Goal: Obtain resource: Download file/media

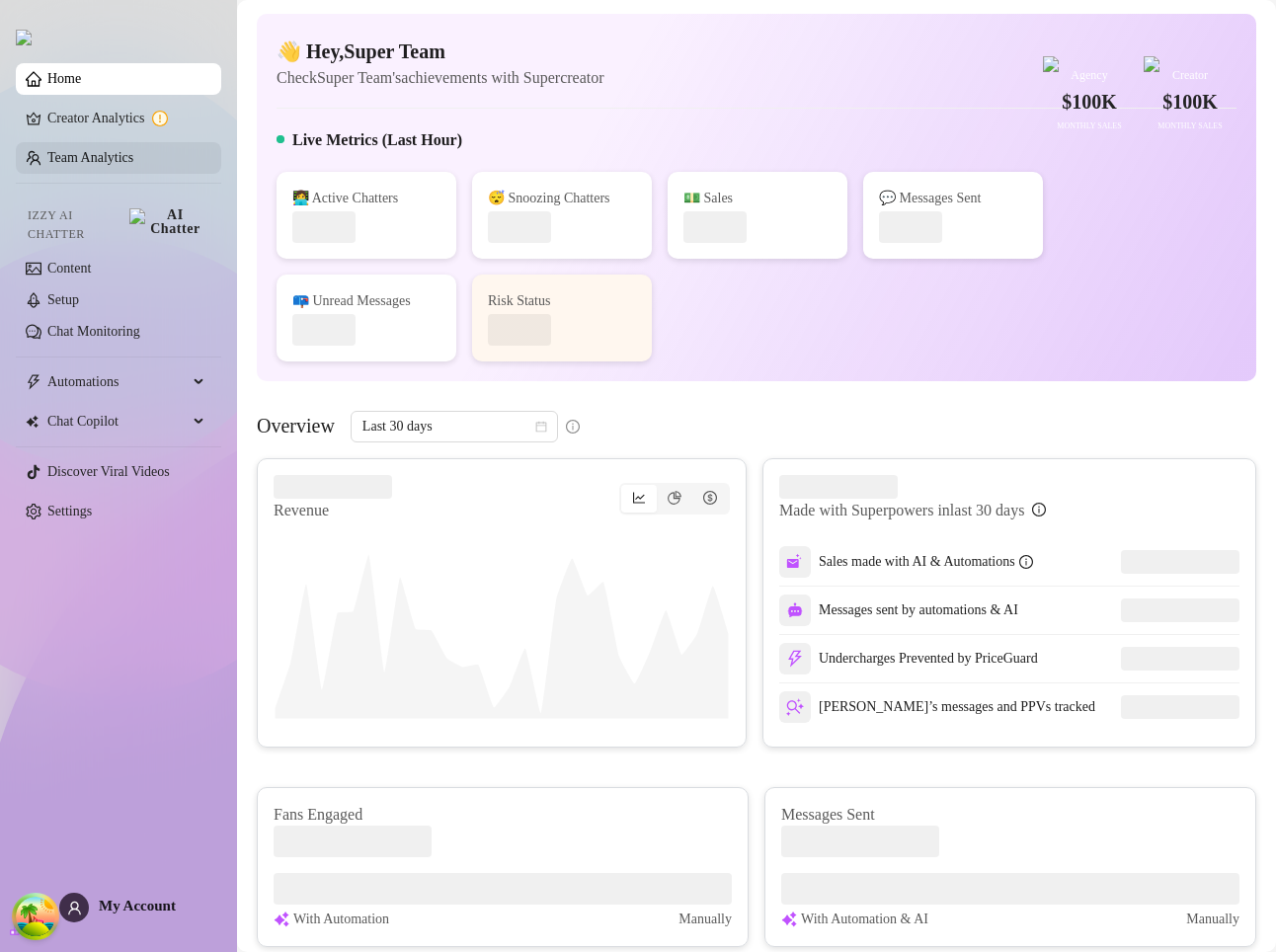
click at [127, 155] on link "Team Analytics" at bounding box center [91, 157] width 86 height 15
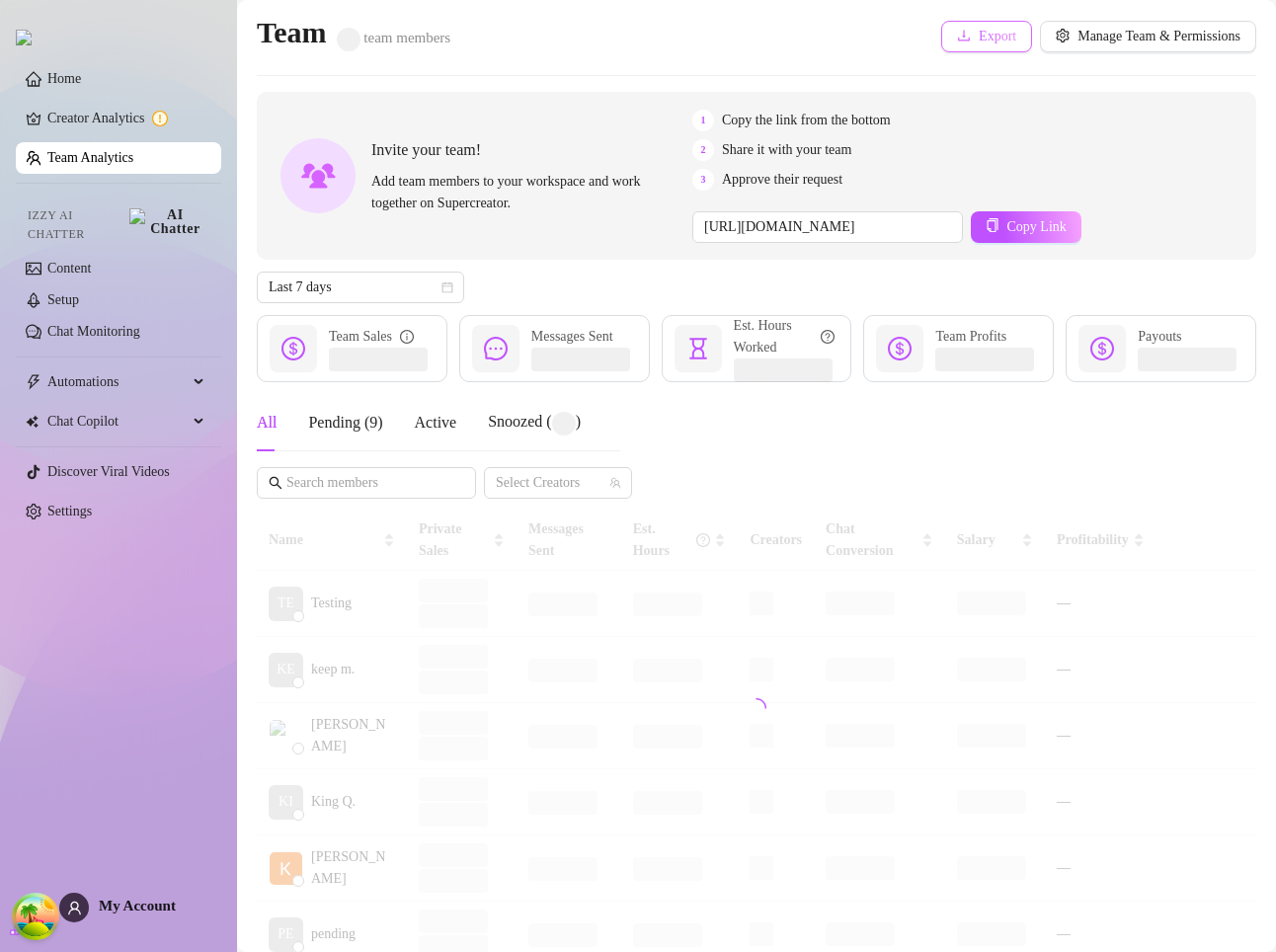
click at [975, 25] on button "Export" at bounding box center [986, 37] width 91 height 32
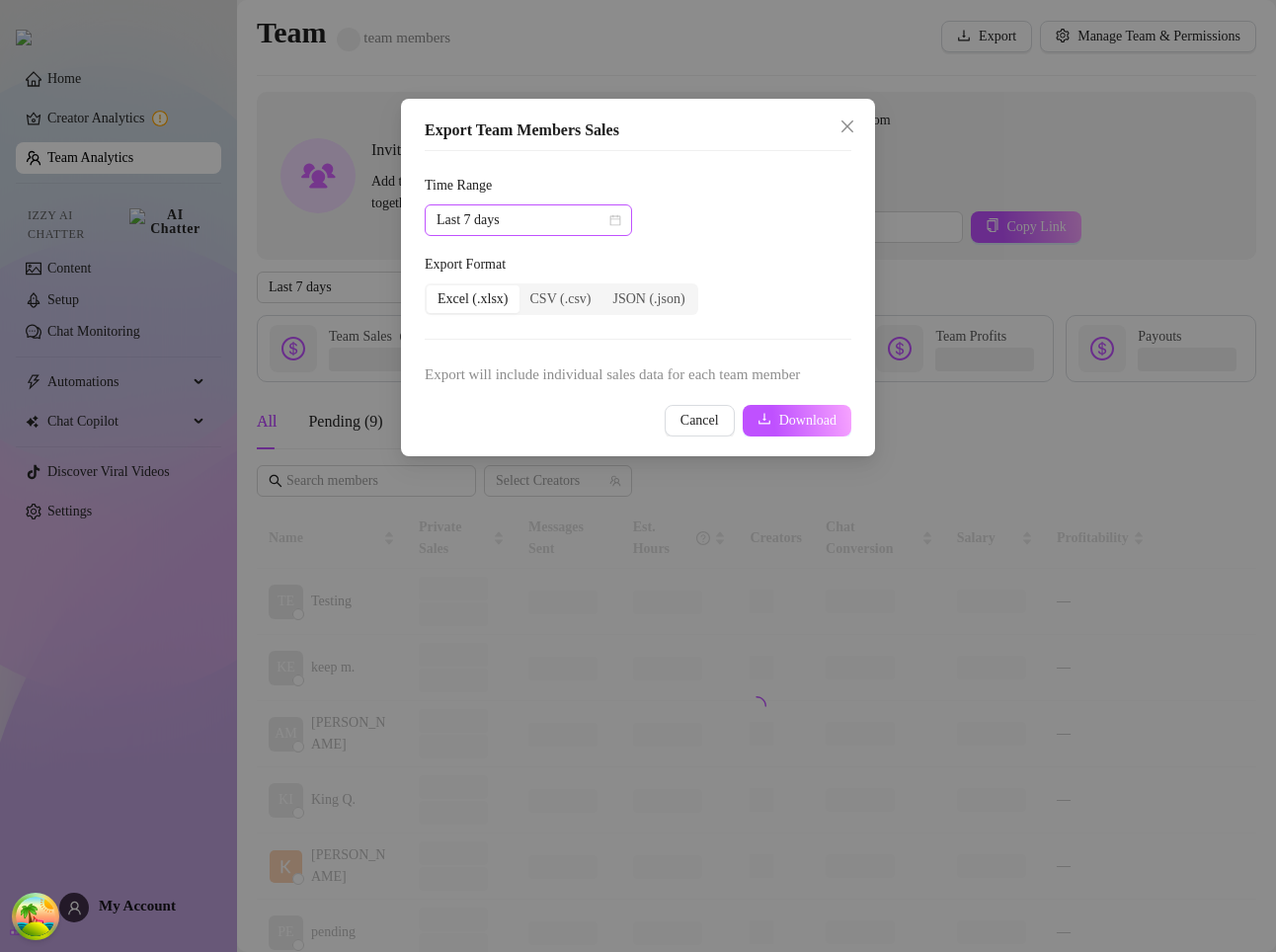
click at [506, 211] on span "Last 7 days" at bounding box center [528, 221] width 184 height 30
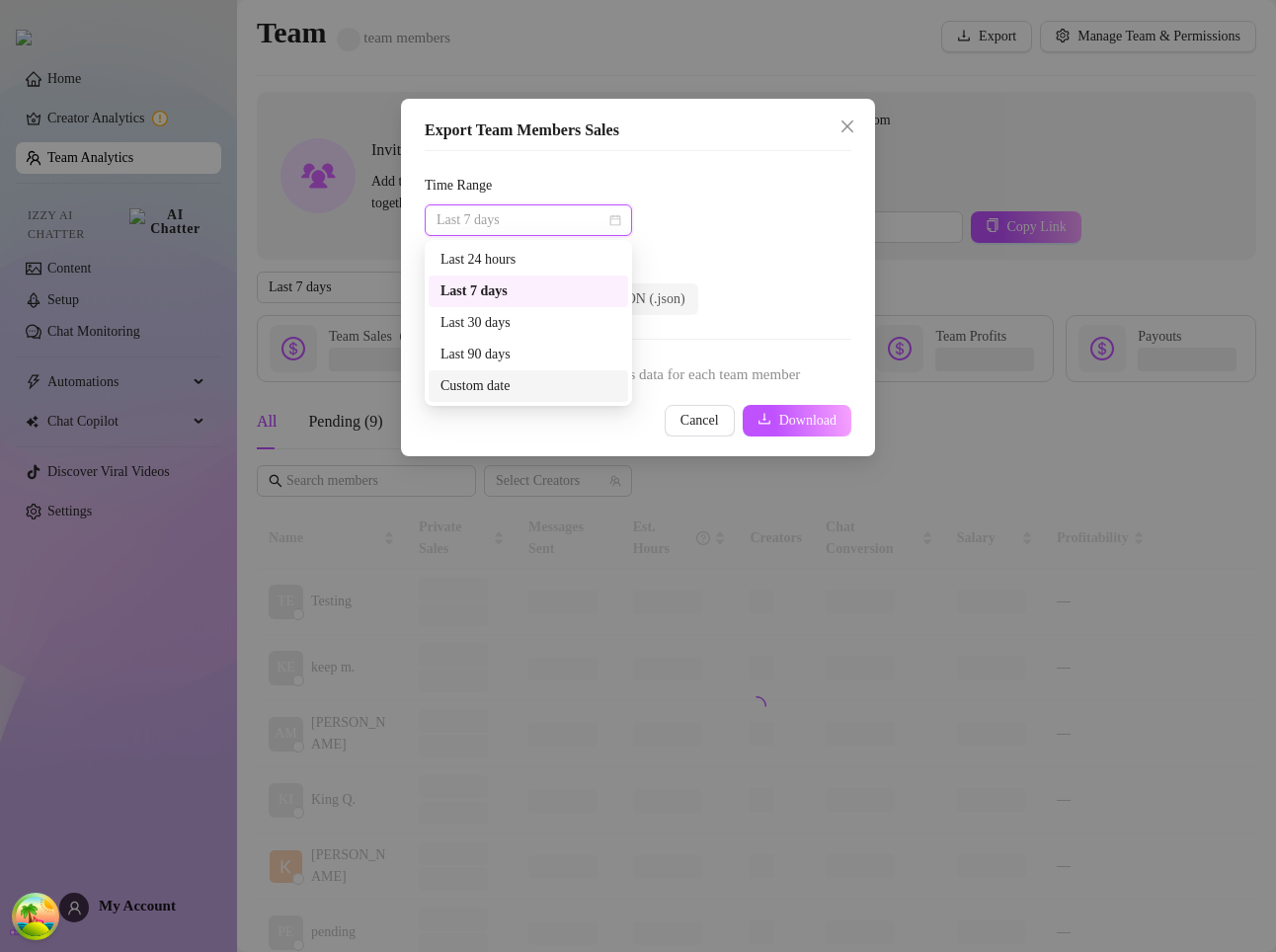
click at [700, 363] on span "Export will include individual sales data for each team member" at bounding box center [638, 375] width 427 height 24
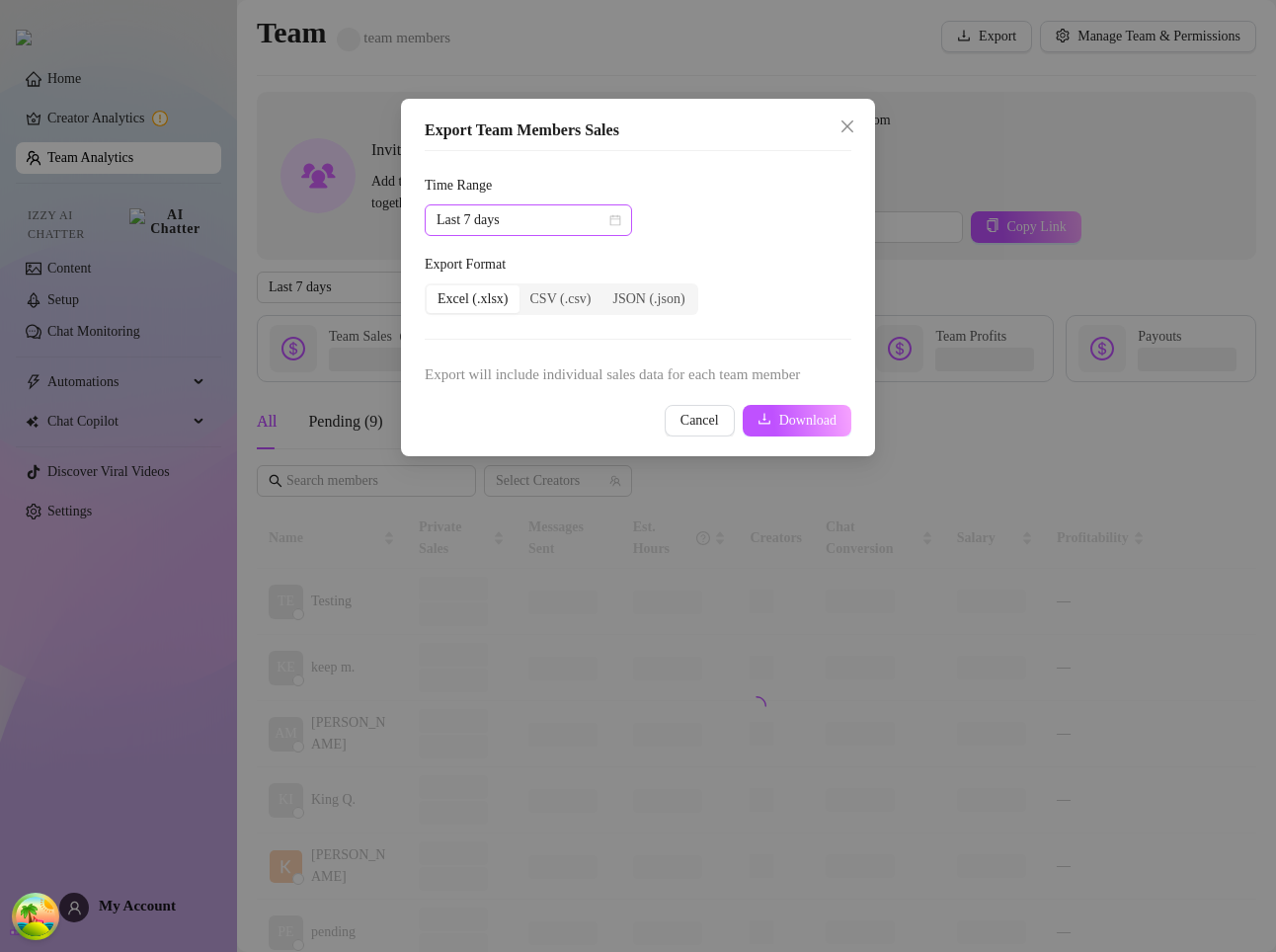
click at [553, 224] on span "Last 7 days" at bounding box center [528, 221] width 184 height 30
click at [528, 353] on div "Last 90 days" at bounding box center [528, 355] width 176 height 22
click at [765, 421] on icon "download" at bounding box center [765, 419] width 12 height 11
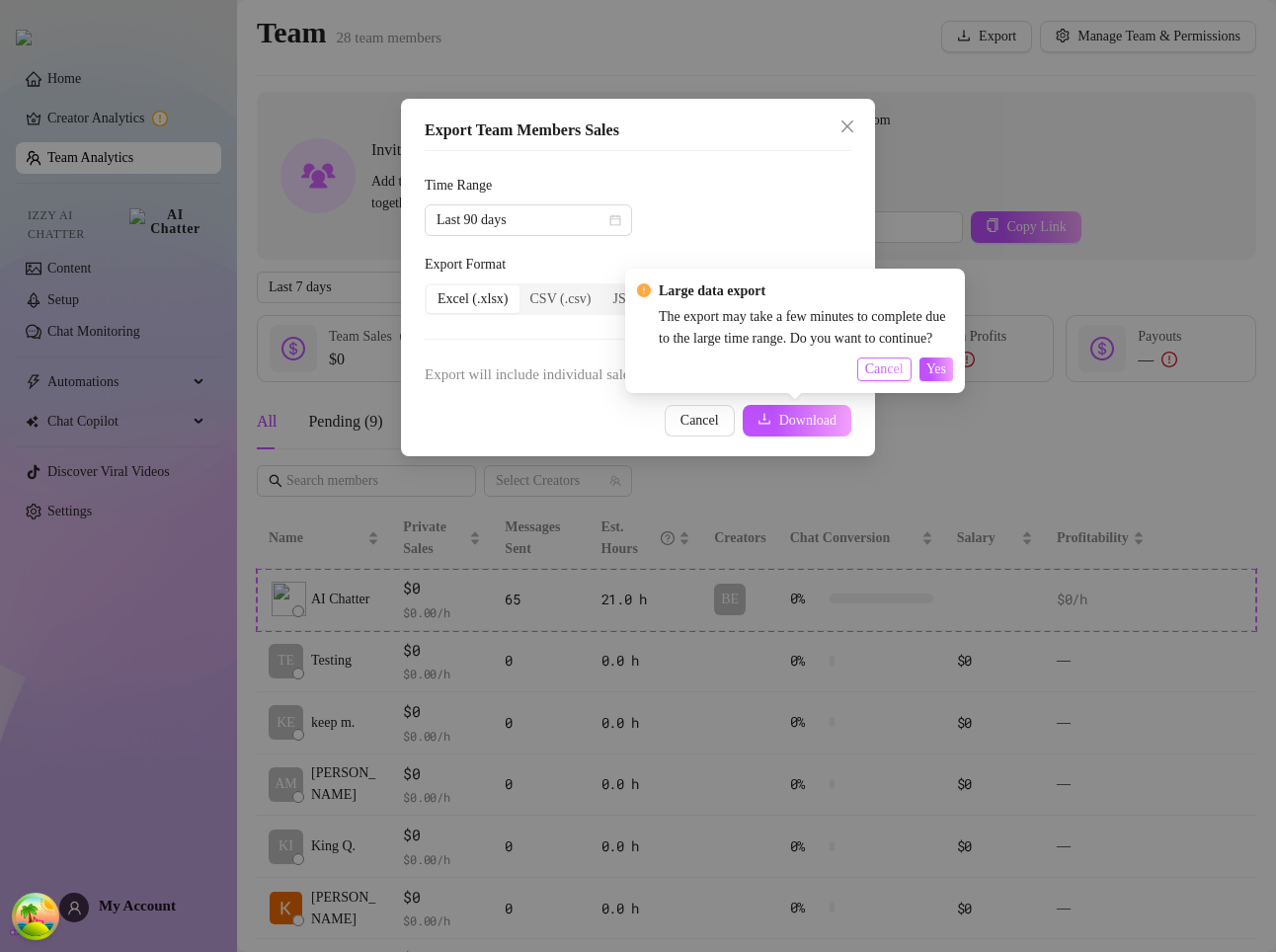
click at [887, 368] on span "Cancel" at bounding box center [884, 369] width 39 height 16
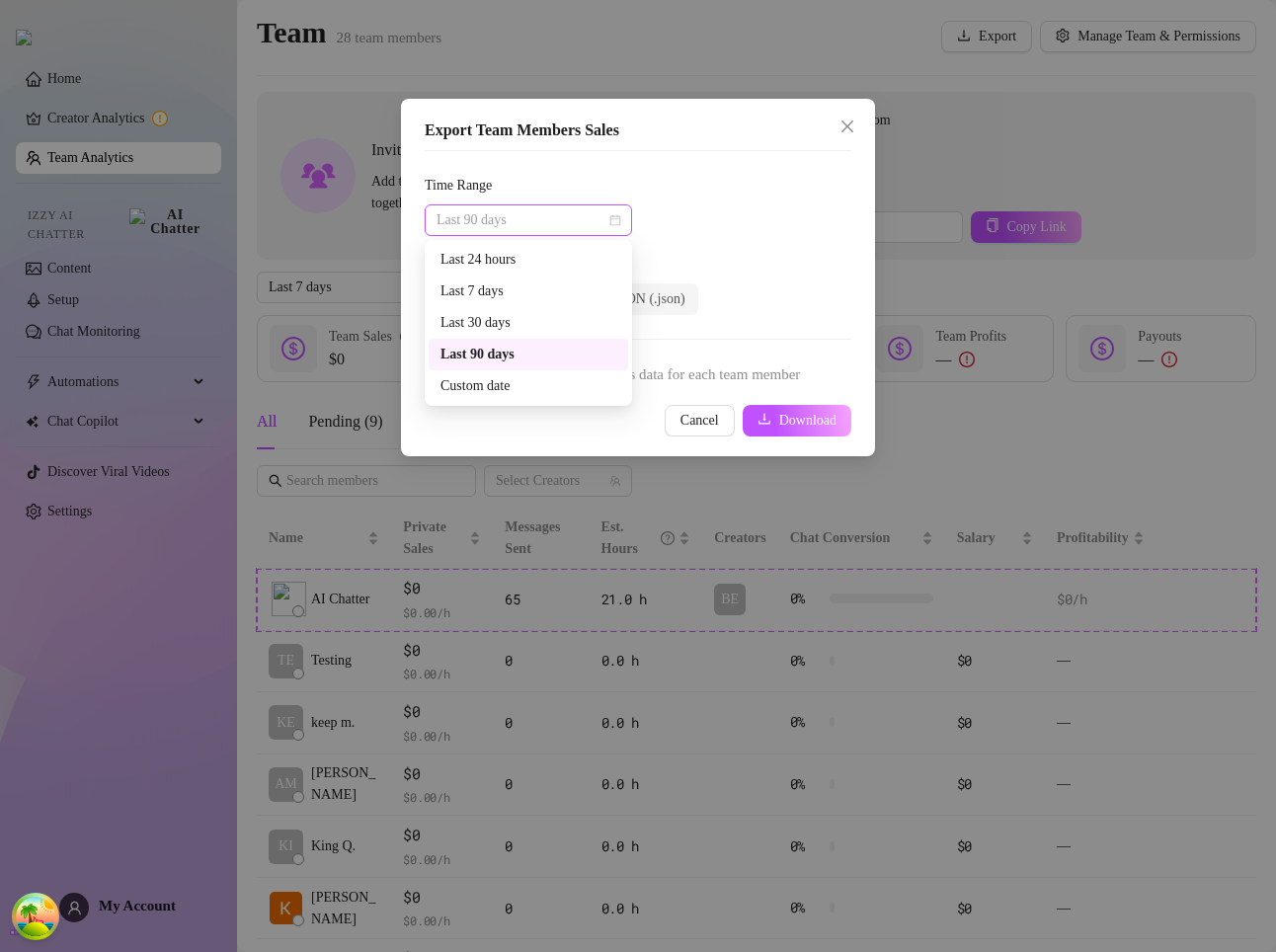
click at [541, 214] on span "Last 90 days" at bounding box center [528, 221] width 184 height 30
click at [525, 289] on div "Last 7 days" at bounding box center [528, 291] width 176 height 22
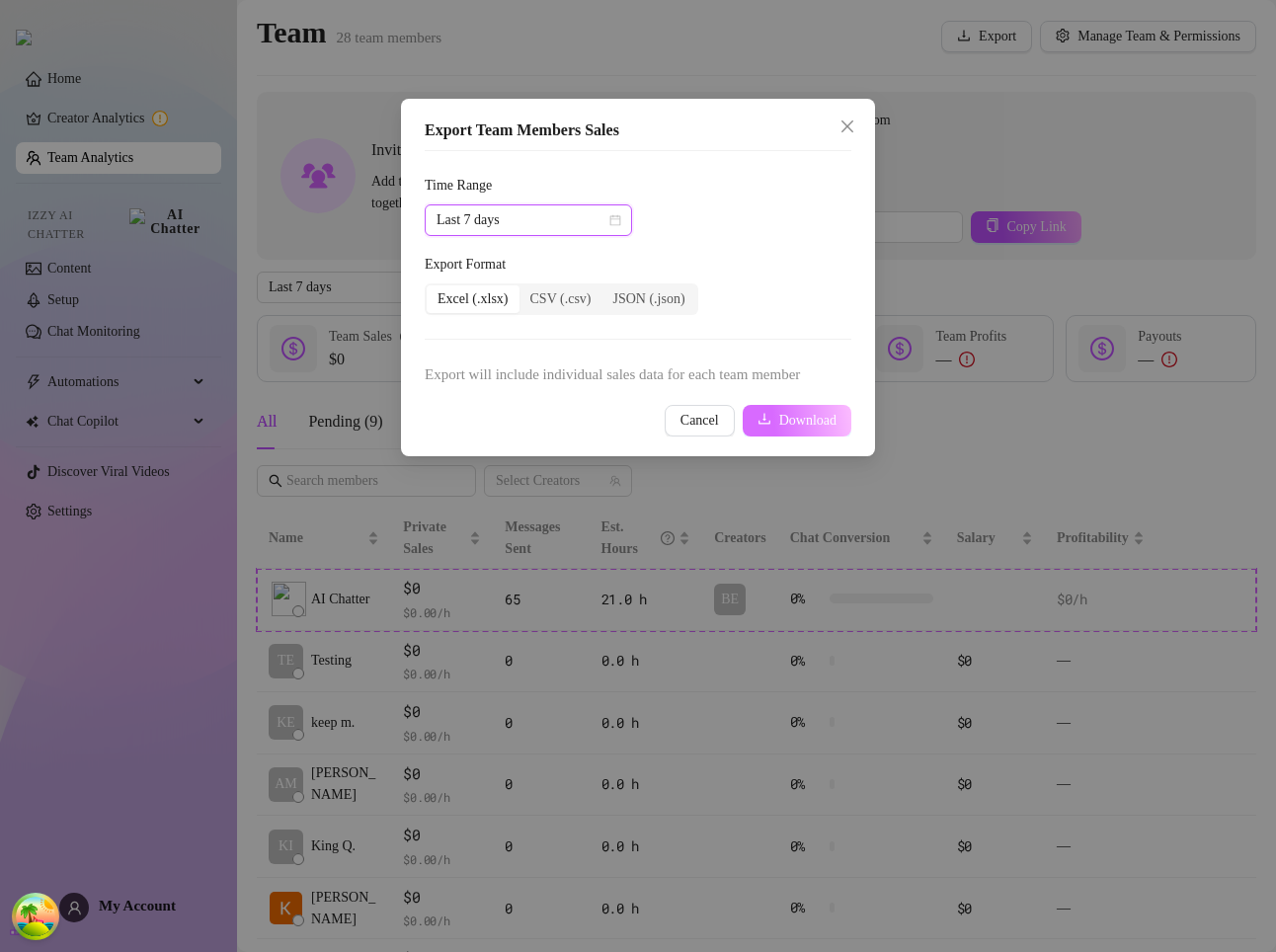
click at [770, 424] on button "Download" at bounding box center [797, 421] width 108 height 32
click at [774, 366] on div "Export will include individual sales data for each team member Cancel Exporting…" at bounding box center [638, 399] width 427 height 73
click at [774, 366] on span "Export will include individual sales data for each team member" at bounding box center [638, 375] width 427 height 24
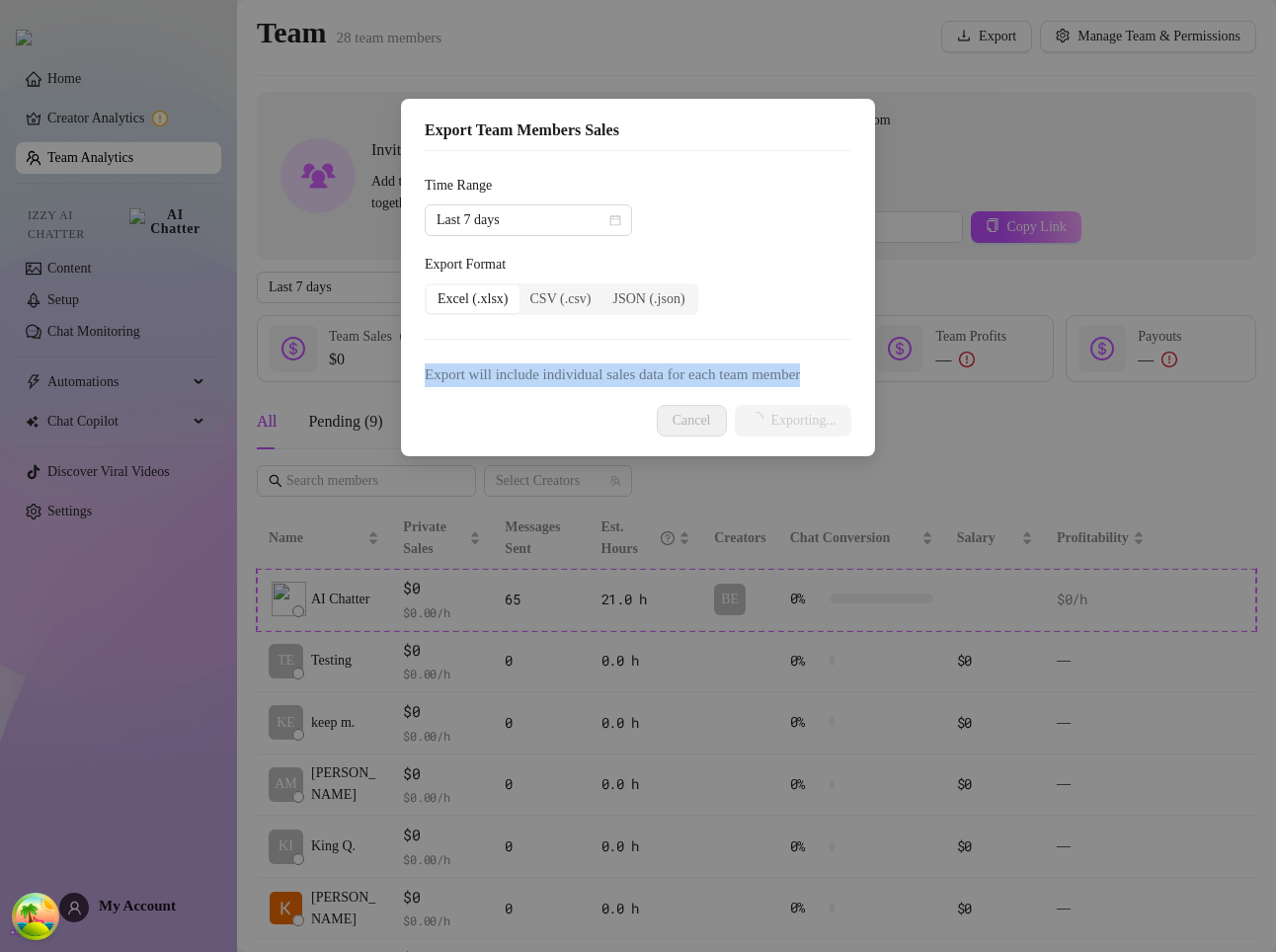
click at [774, 366] on span "Export will include individual sales data for each team member" at bounding box center [638, 375] width 427 height 24
click at [757, 369] on span "Export will include individual sales data for each team member" at bounding box center [638, 375] width 427 height 24
click at [768, 374] on span "Export will include individual sales data for each team member" at bounding box center [638, 375] width 427 height 24
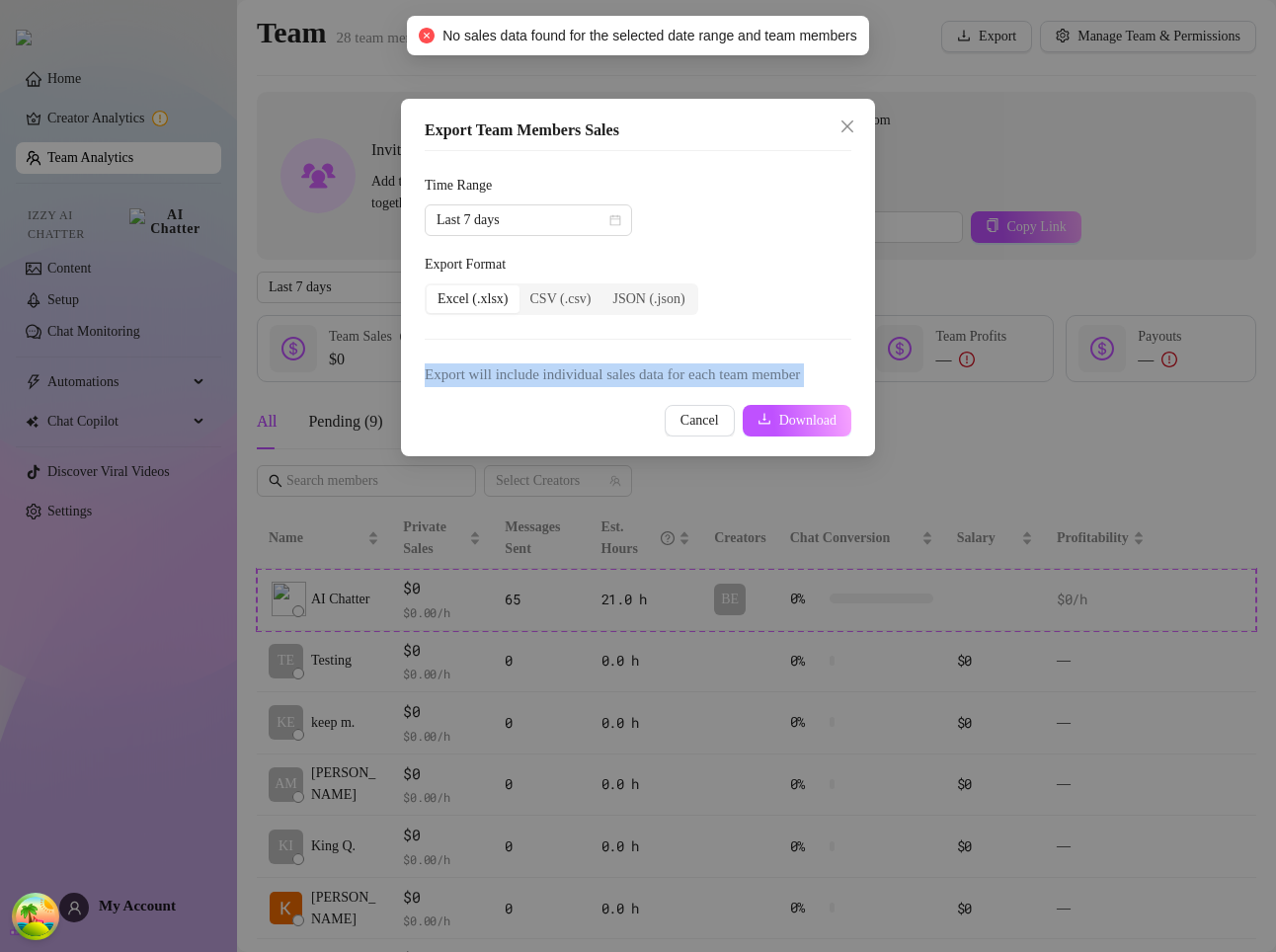
click at [768, 374] on span "Export will include individual sales data for each team member" at bounding box center [638, 375] width 427 height 24
click at [753, 376] on span "Export will include individual sales data for each team member" at bounding box center [638, 375] width 427 height 24
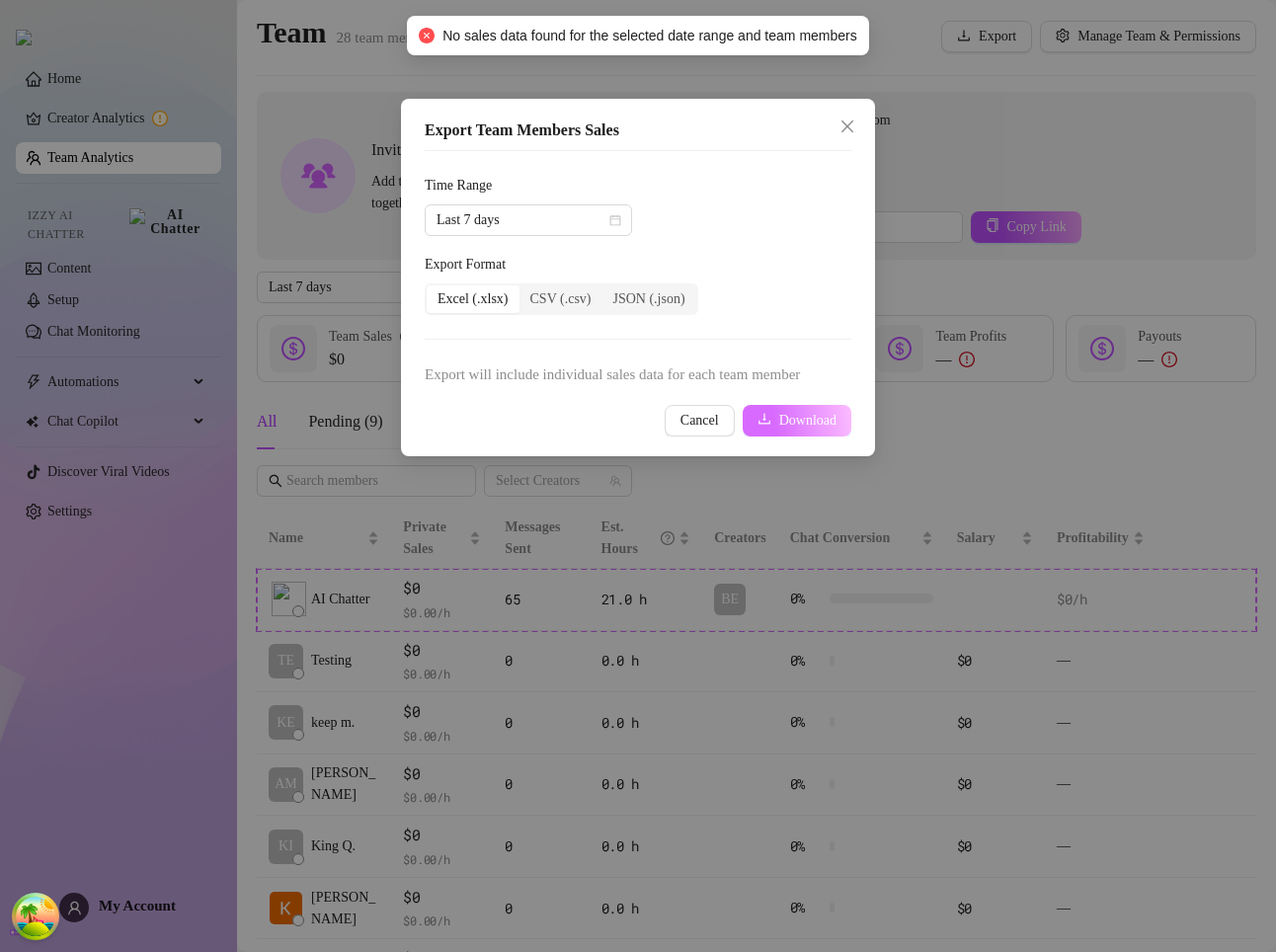
click at [792, 424] on span "Download" at bounding box center [809, 421] width 58 height 16
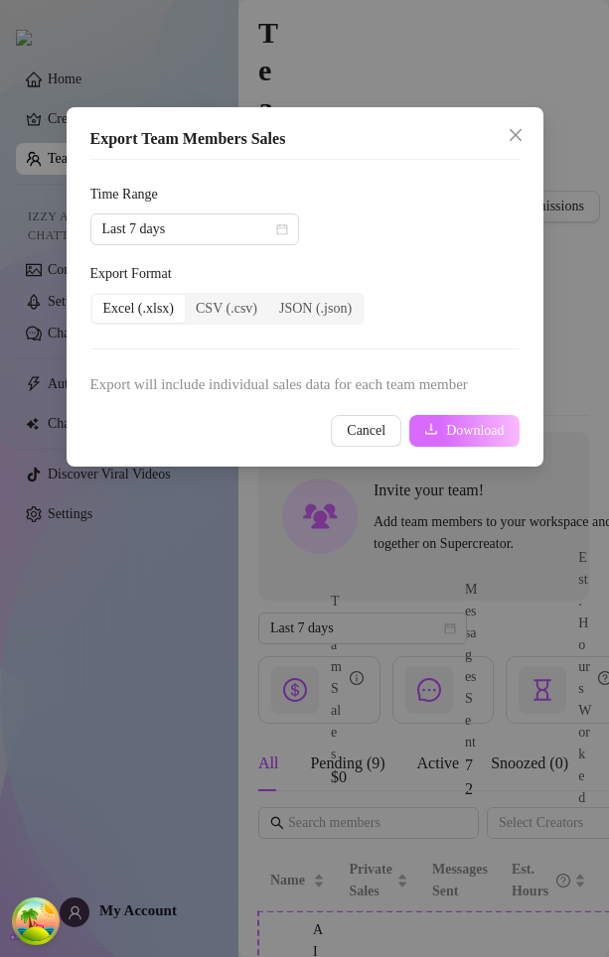
click at [456, 424] on span "Download" at bounding box center [475, 431] width 58 height 16
click at [447, 429] on span "Download" at bounding box center [475, 431] width 58 height 16
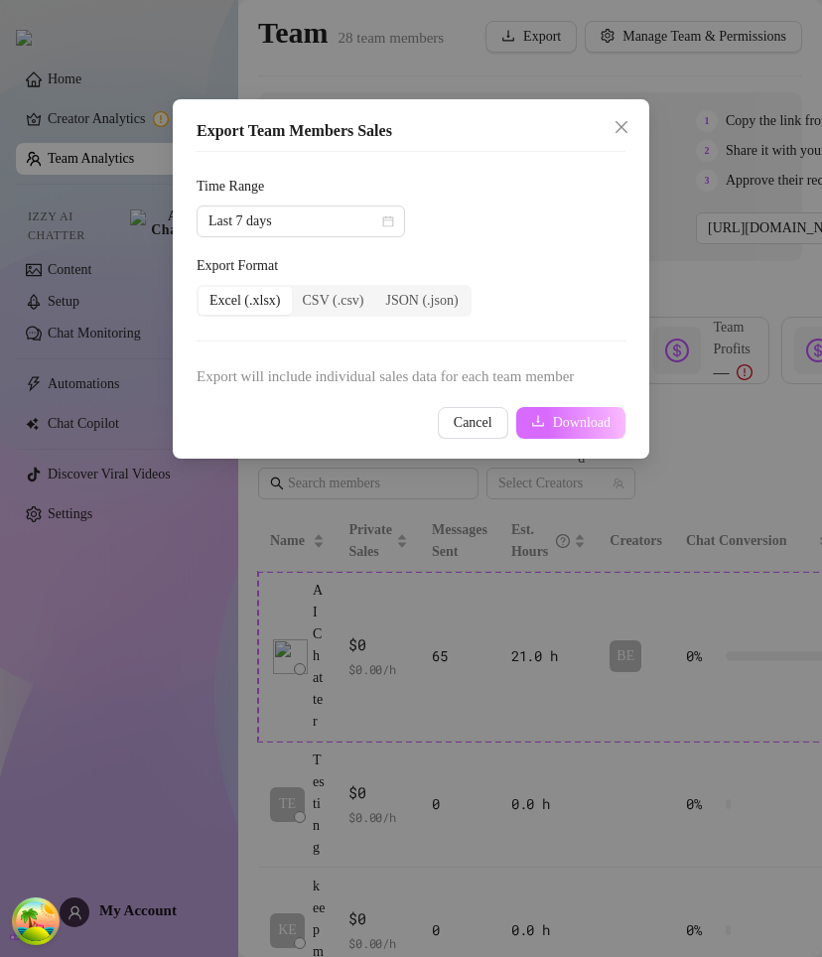
click at [585, 424] on span "Download" at bounding box center [582, 423] width 58 height 16
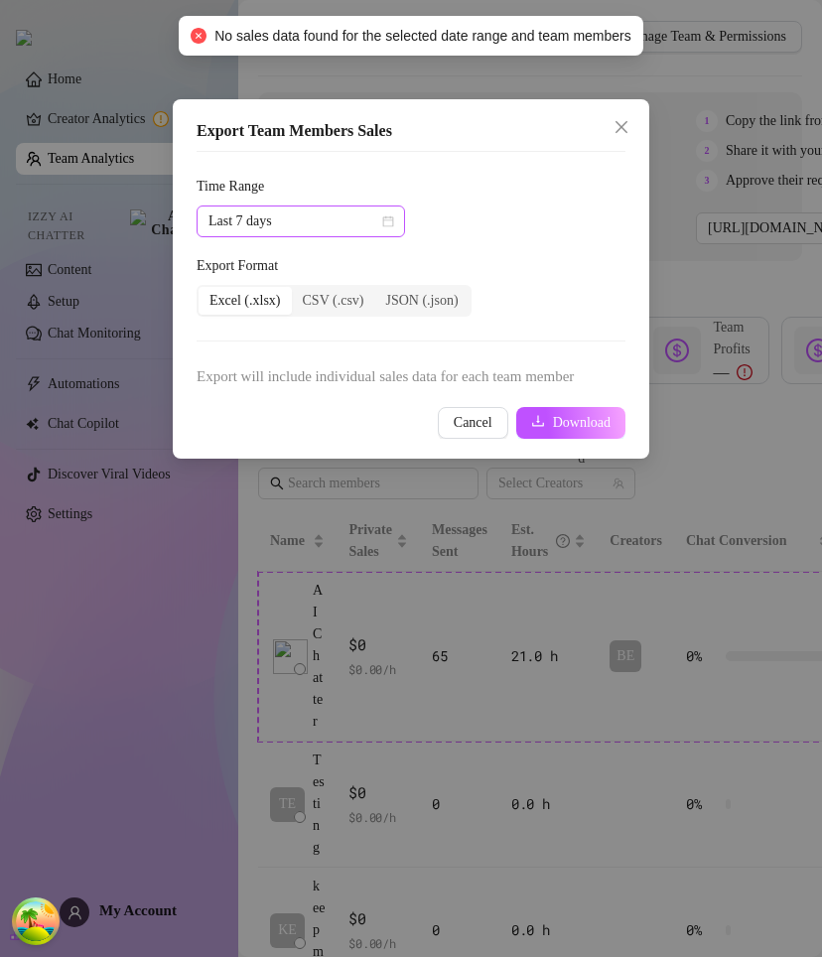
click at [350, 224] on span "Last 7 days" at bounding box center [301, 222] width 185 height 30
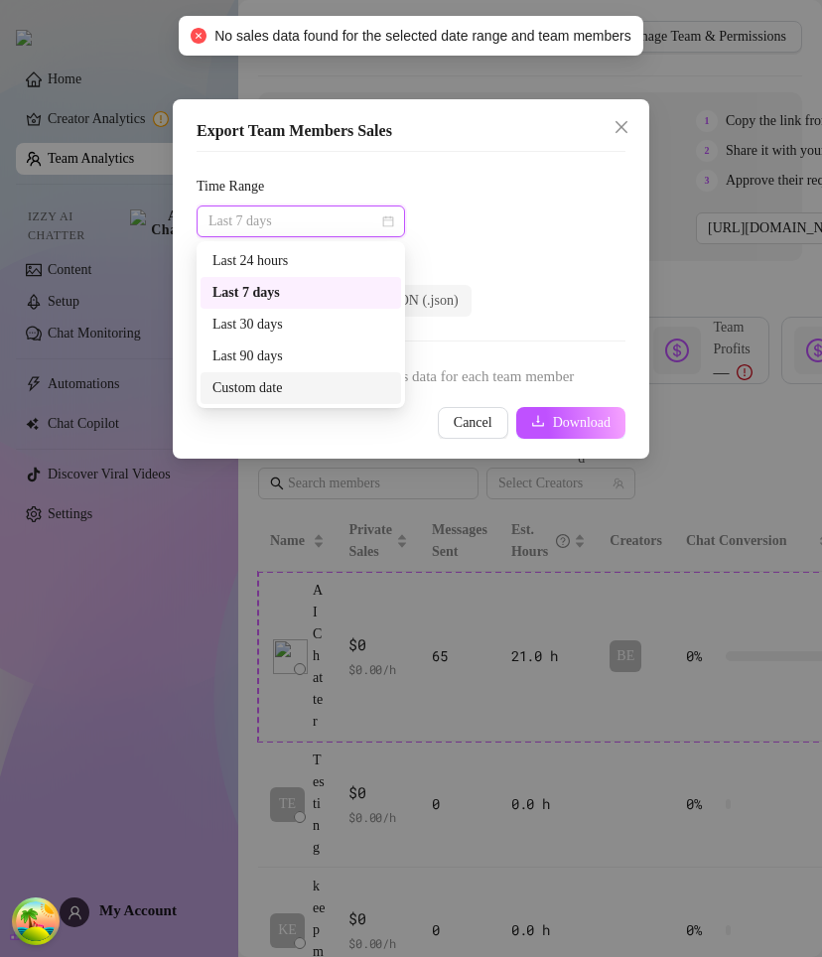
click at [286, 377] on div "Custom date" at bounding box center [301, 388] width 177 height 22
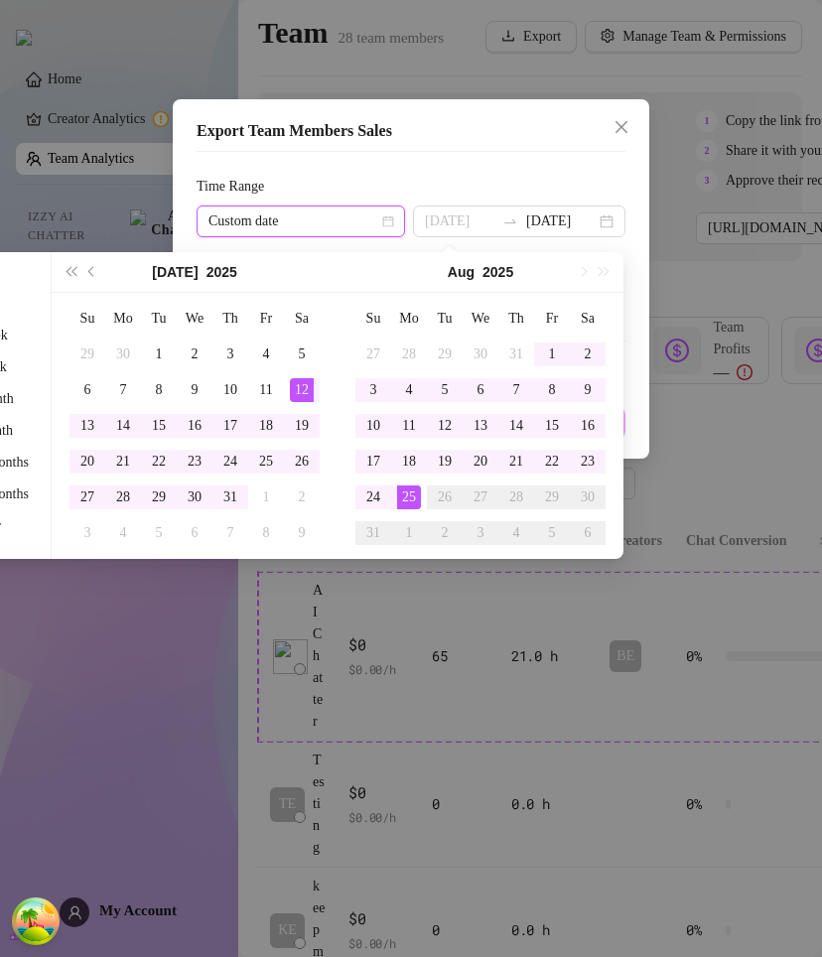
type input "[DATE]"
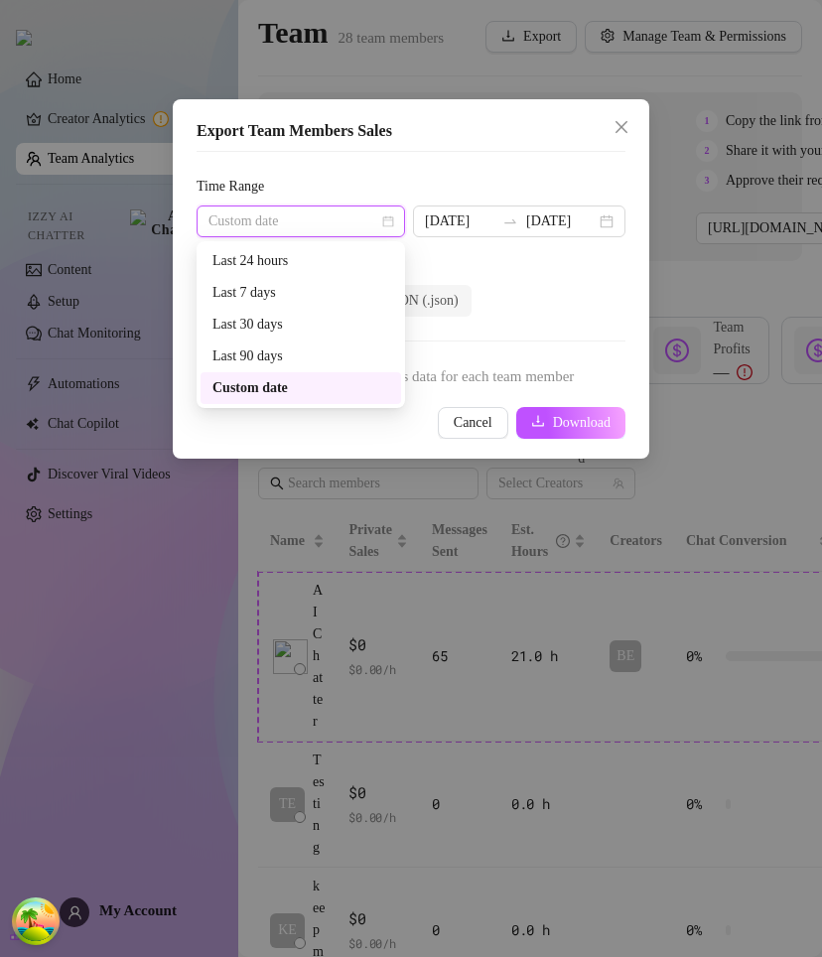
click at [330, 228] on span "Custom date" at bounding box center [301, 222] width 185 height 30
click at [273, 359] on div "Last 90 days" at bounding box center [301, 357] width 177 height 22
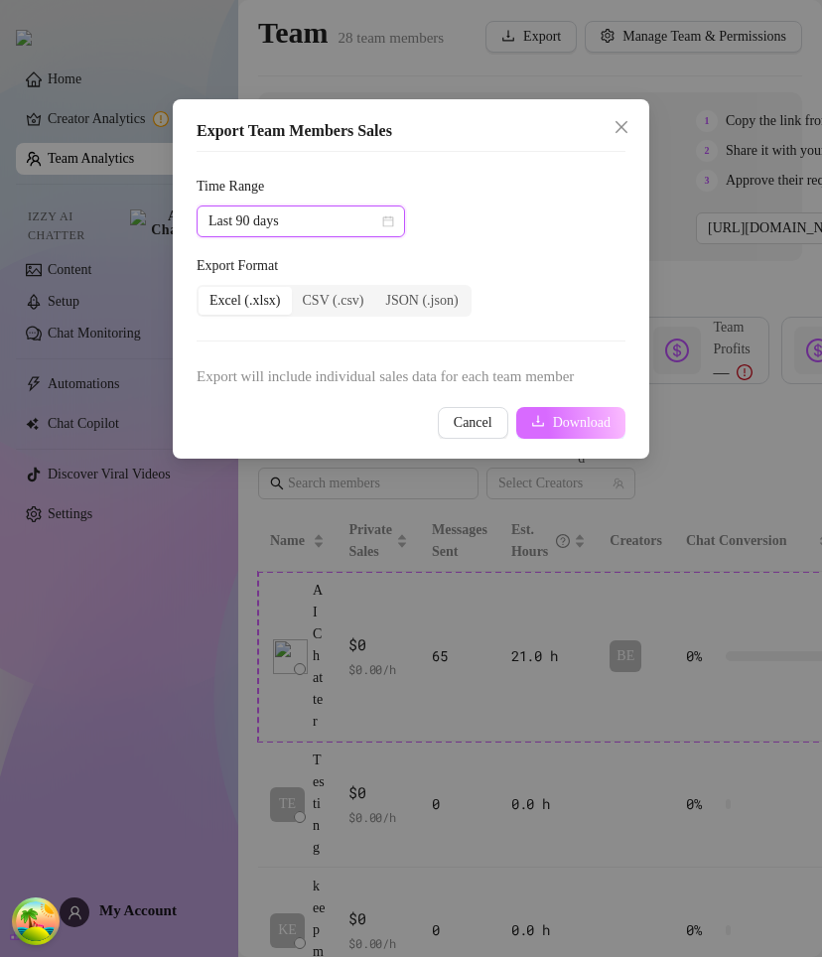
click at [574, 407] on button "Download" at bounding box center [570, 423] width 109 height 32
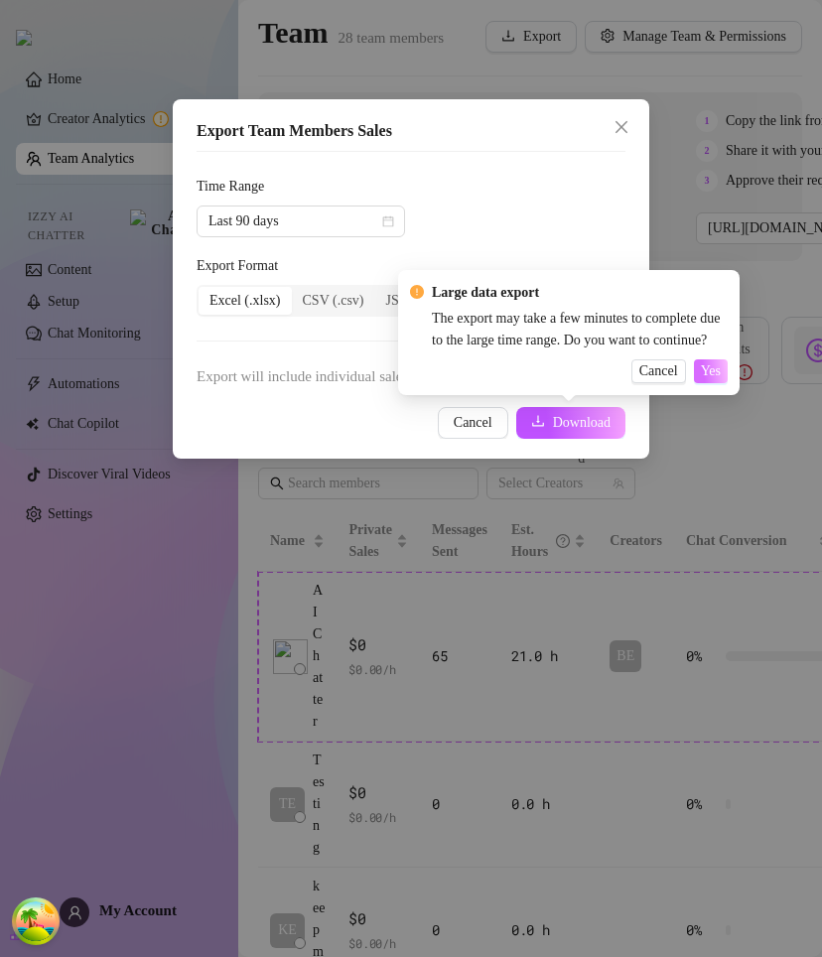
click at [721, 376] on button "Yes" at bounding box center [711, 372] width 34 height 24
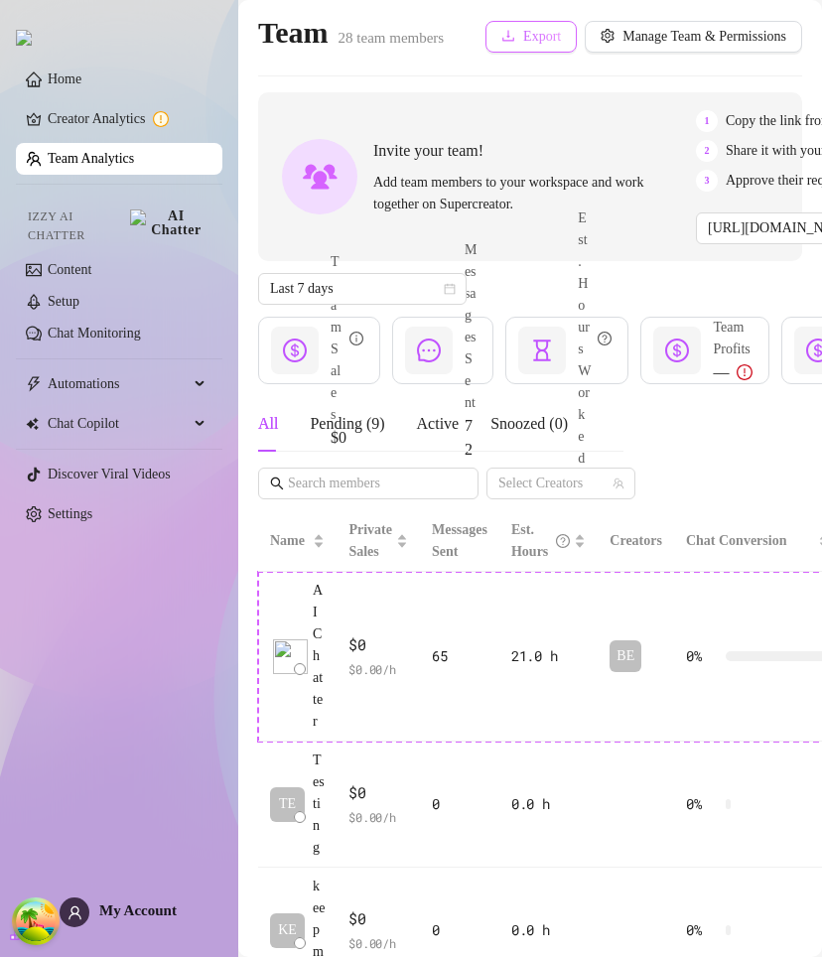
click at [523, 35] on span "Export" at bounding box center [542, 37] width 38 height 16
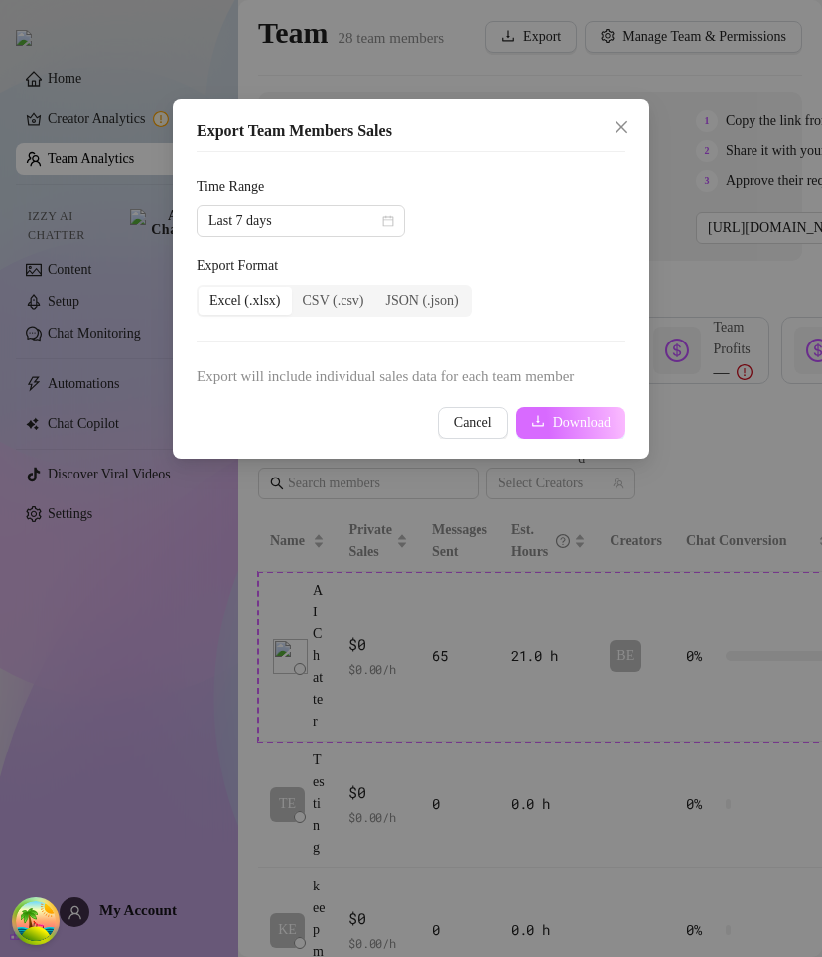
click at [540, 432] on button "Download" at bounding box center [570, 423] width 109 height 32
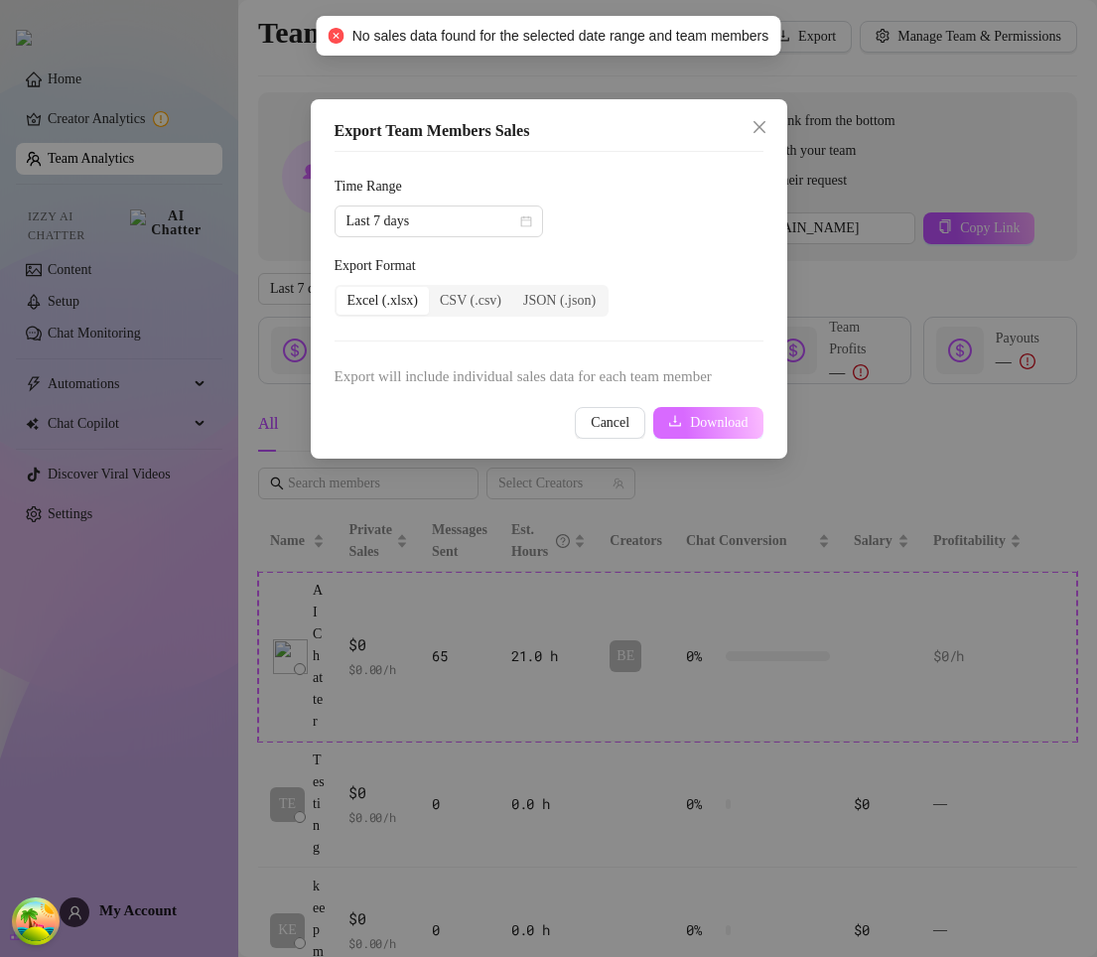
click at [724, 426] on span "Download" at bounding box center [719, 423] width 58 height 16
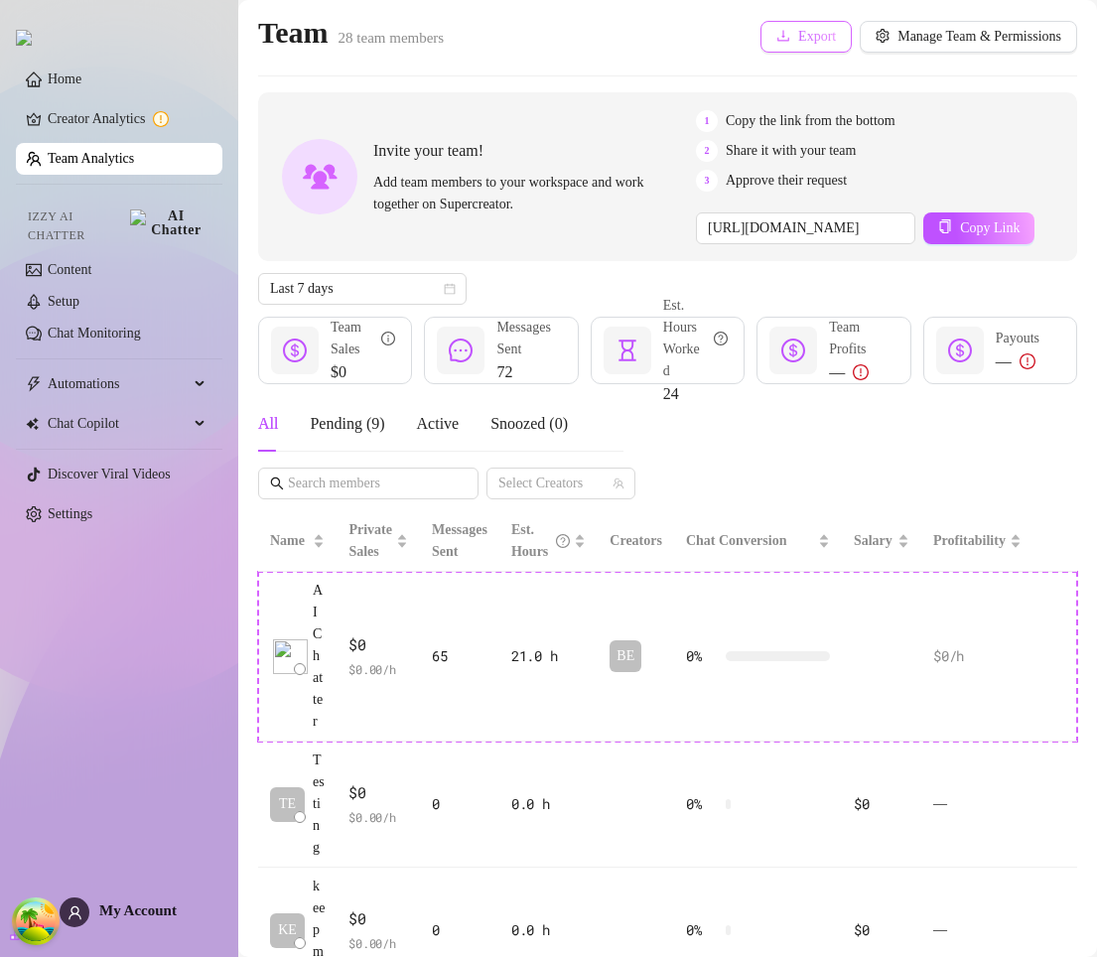
click at [798, 41] on span "Export" at bounding box center [817, 37] width 38 height 16
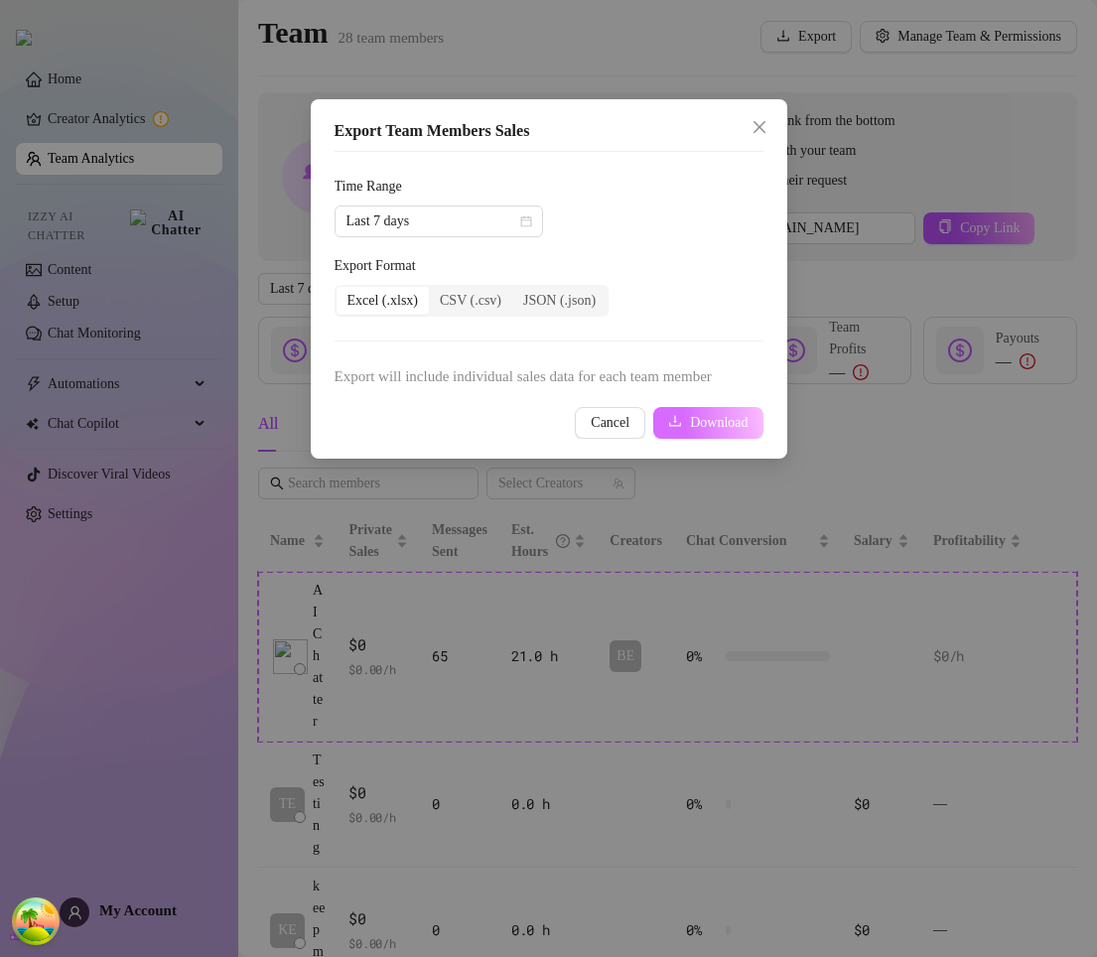
click at [707, 435] on button "Download" at bounding box center [707, 423] width 109 height 32
click at [689, 413] on button "Download" at bounding box center [707, 423] width 109 height 32
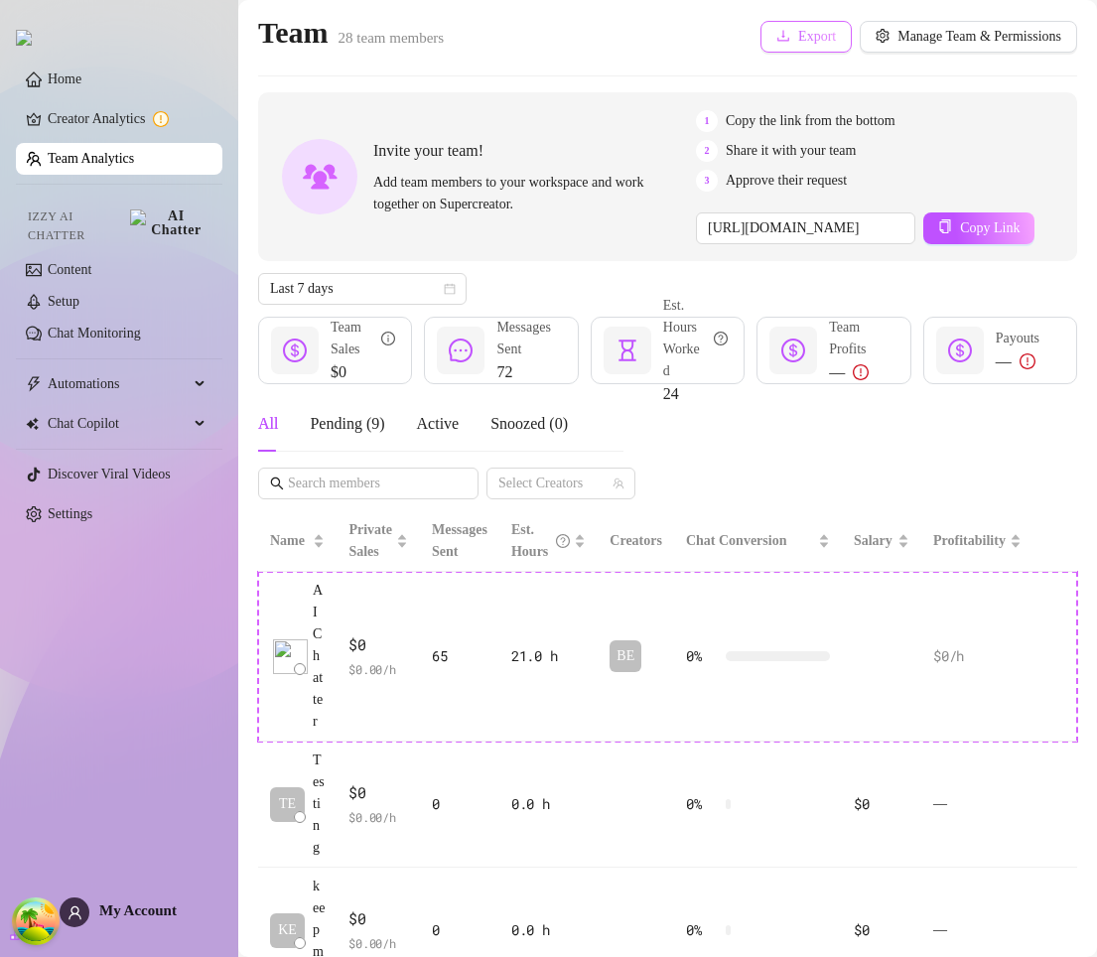
click at [798, 29] on span "Export" at bounding box center [817, 37] width 38 height 16
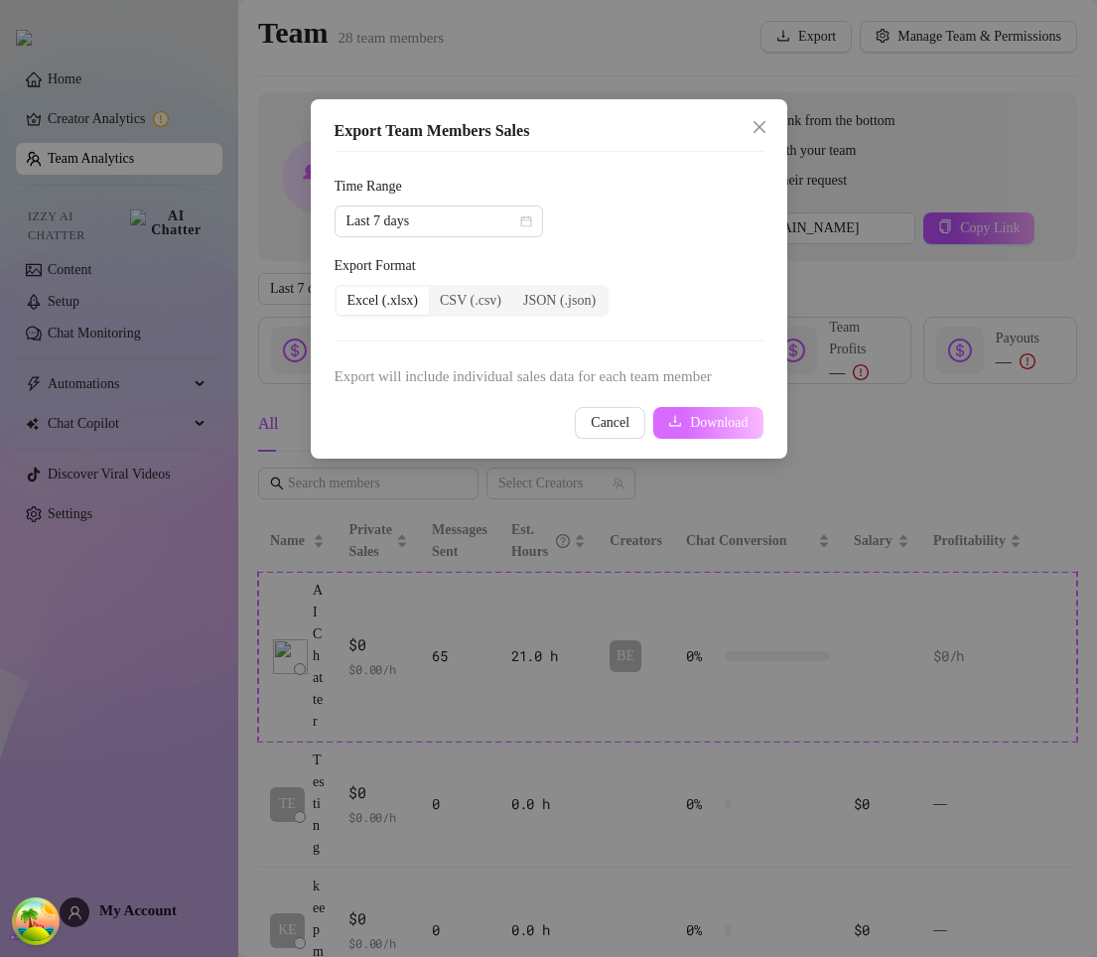
click at [700, 425] on span "Download" at bounding box center [719, 423] width 58 height 16
click at [721, 431] on button "Download" at bounding box center [707, 423] width 109 height 32
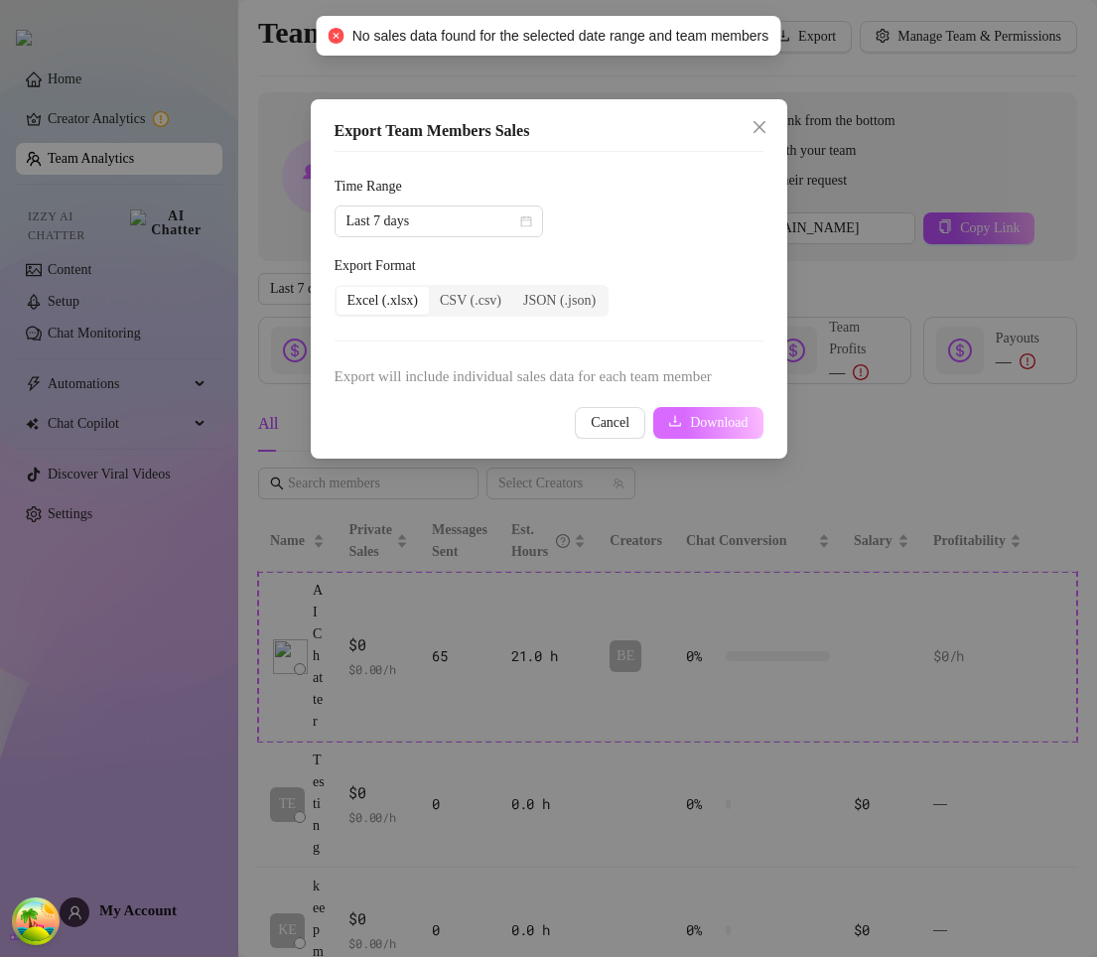
click at [697, 428] on span "Download" at bounding box center [719, 423] width 58 height 16
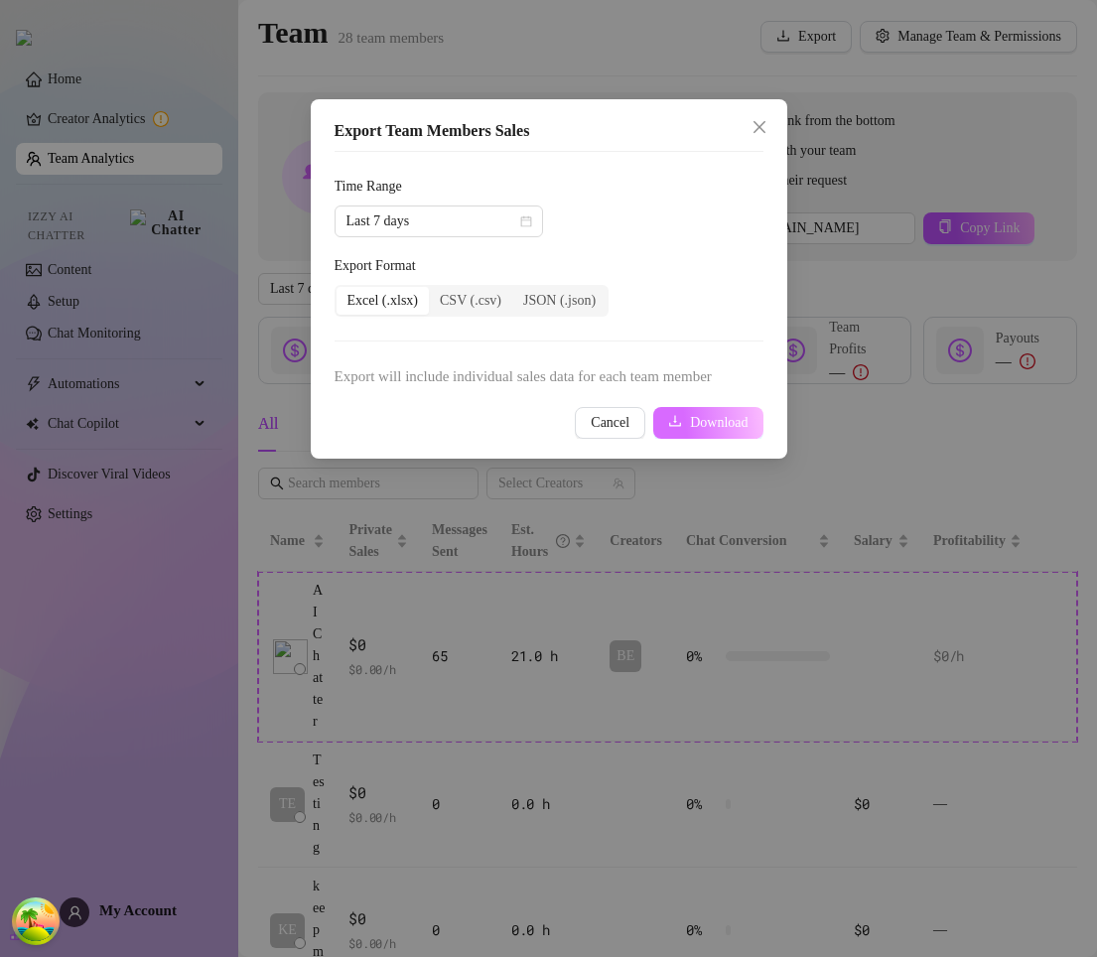
click at [675, 430] on span "submit" at bounding box center [675, 422] width 14 height 16
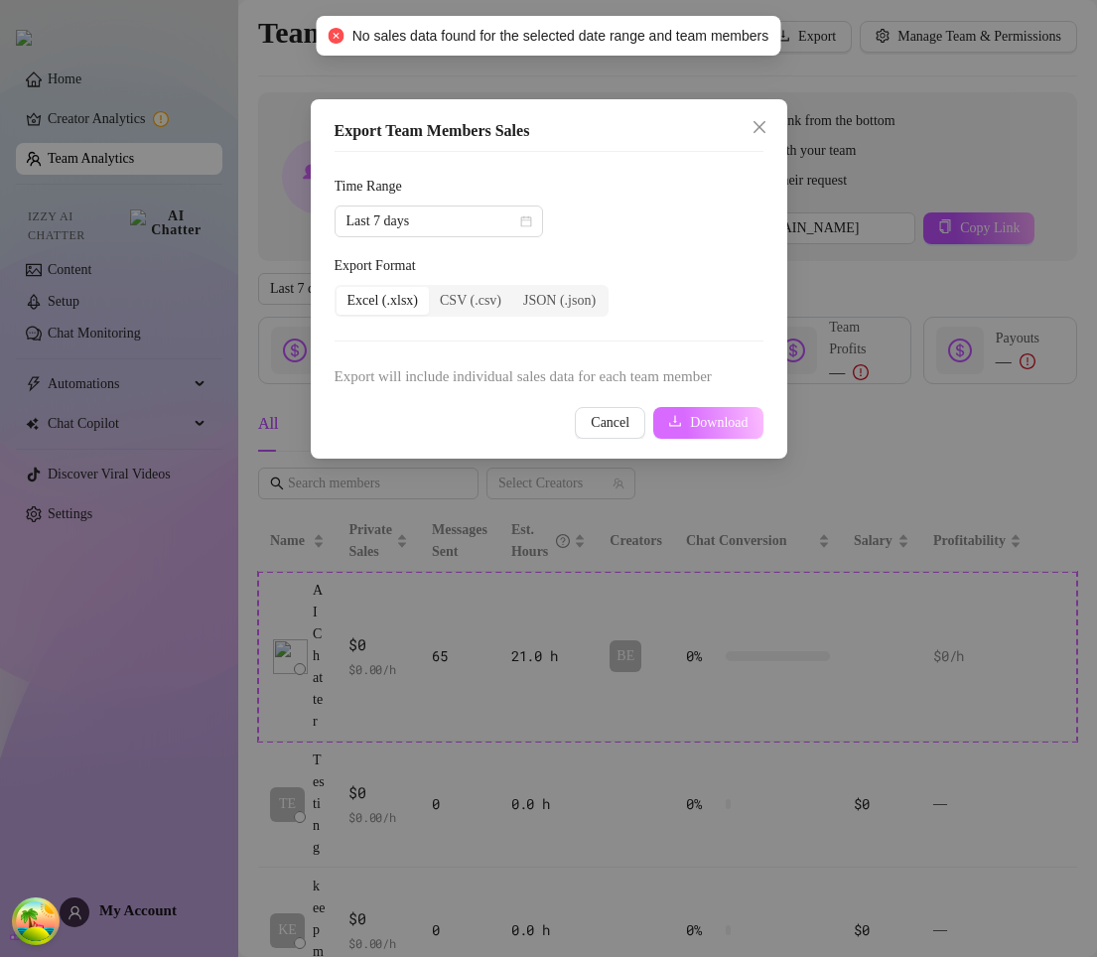
click at [607, 378] on span "Export will include individual sales data for each team member" at bounding box center [549, 377] width 429 height 24
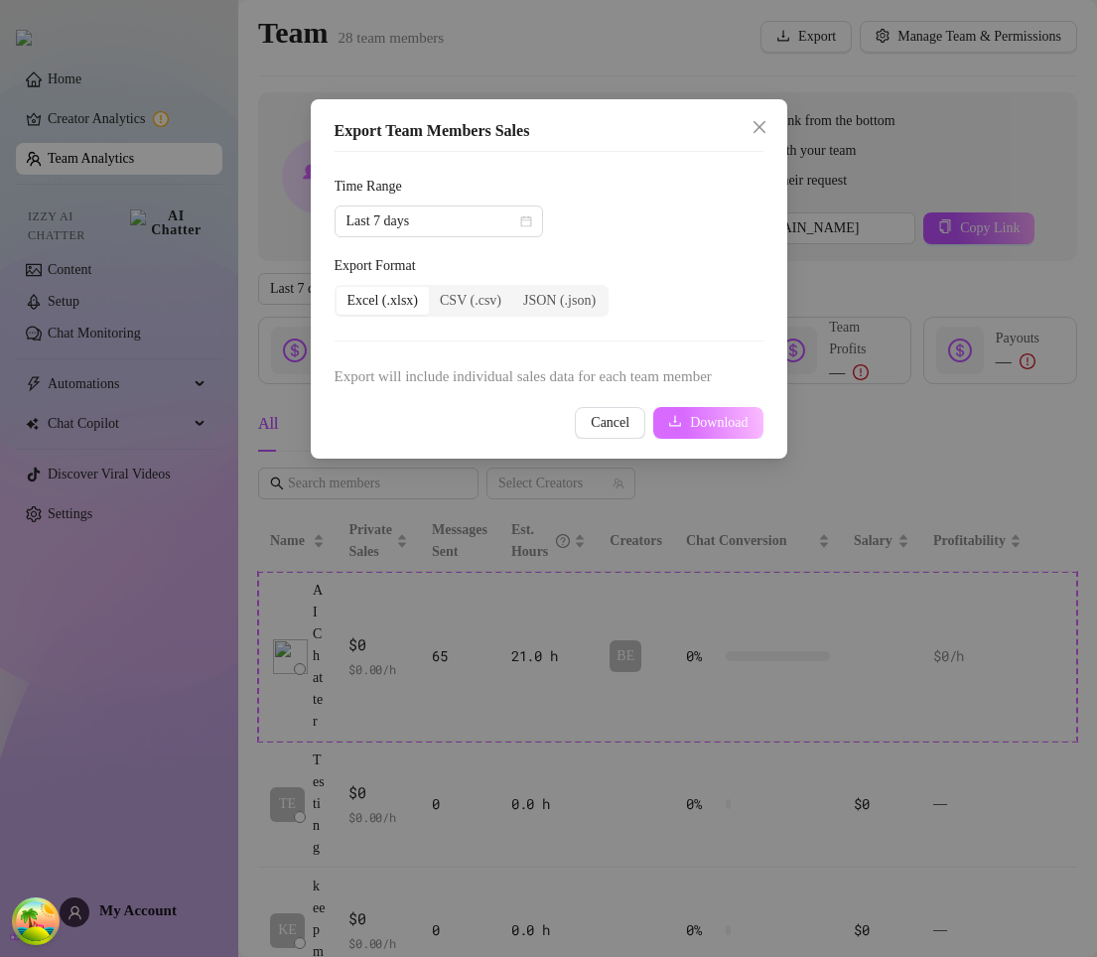
click at [673, 415] on icon "download" at bounding box center [675, 421] width 14 height 14
click at [668, 421] on icon "download" at bounding box center [675, 421] width 14 height 14
click at [683, 432] on button "Download" at bounding box center [707, 423] width 109 height 32
click at [654, 382] on span "Export will include individual sales data for each team member" at bounding box center [549, 377] width 429 height 24
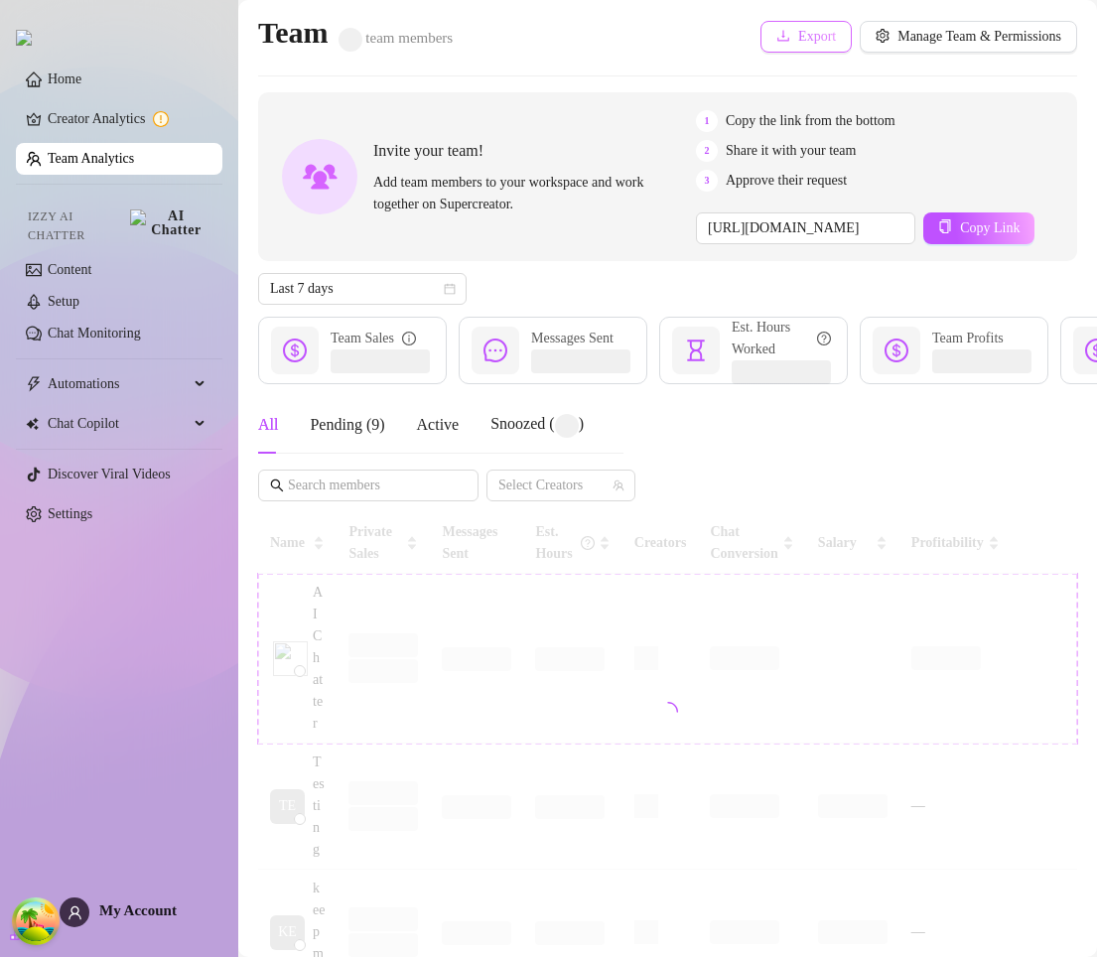
click at [774, 43] on button "Export" at bounding box center [806, 37] width 91 height 32
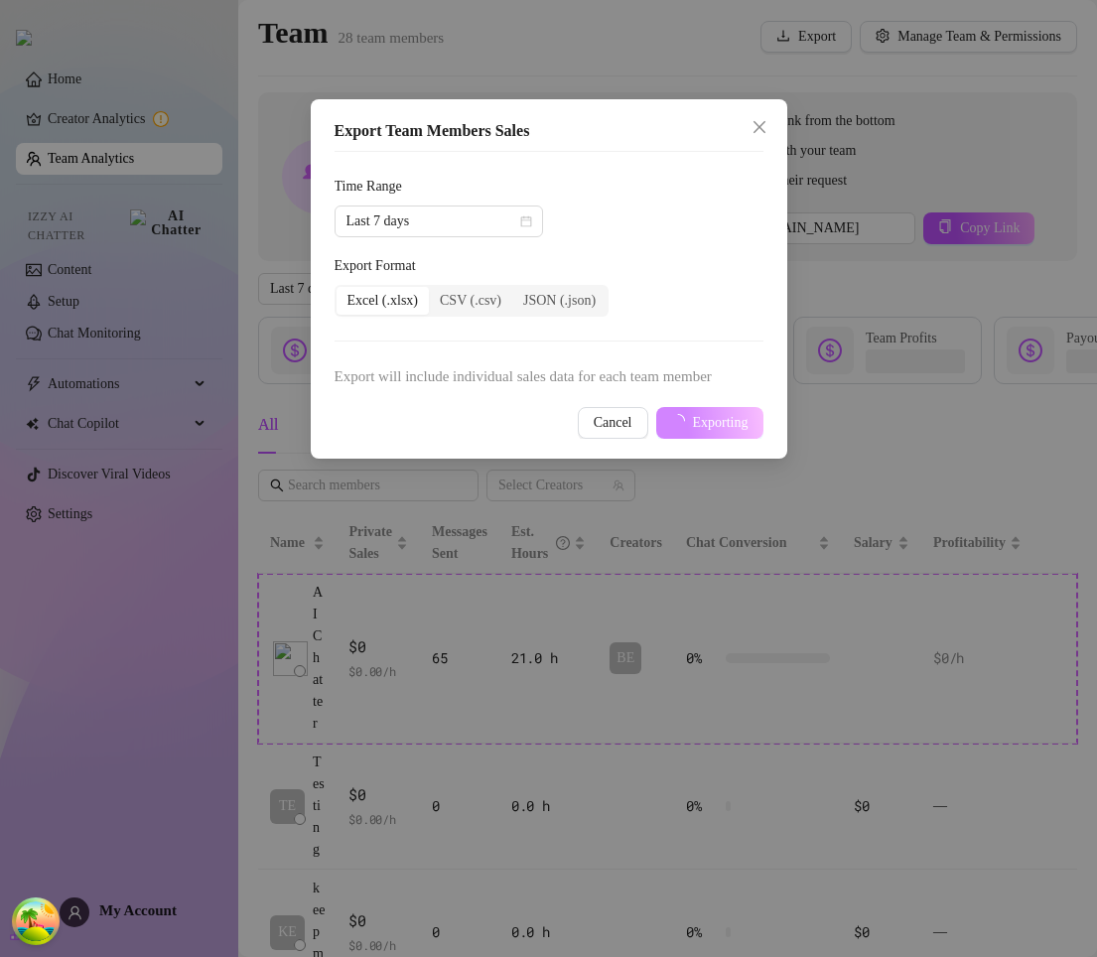
click at [710, 375] on span "Export will include individual sales data for each team member" at bounding box center [549, 377] width 429 height 24
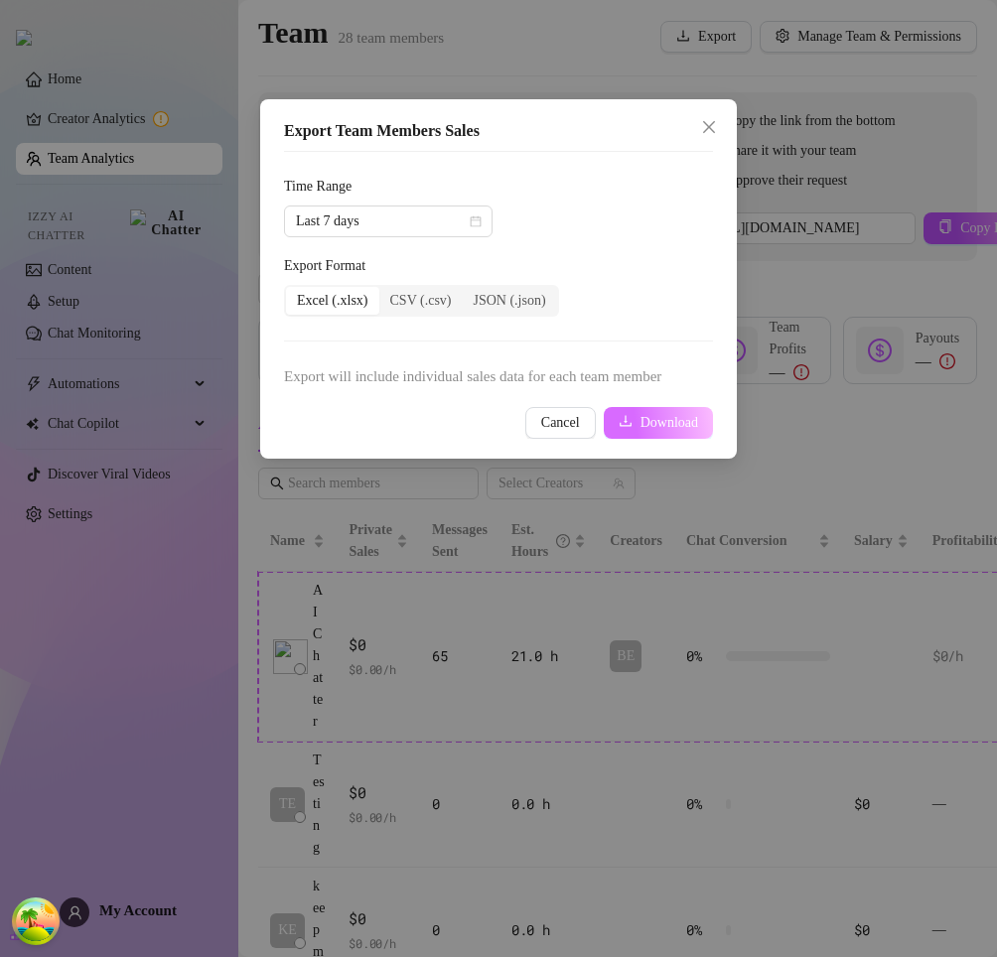
click at [652, 422] on span "Download" at bounding box center [670, 423] width 58 height 16
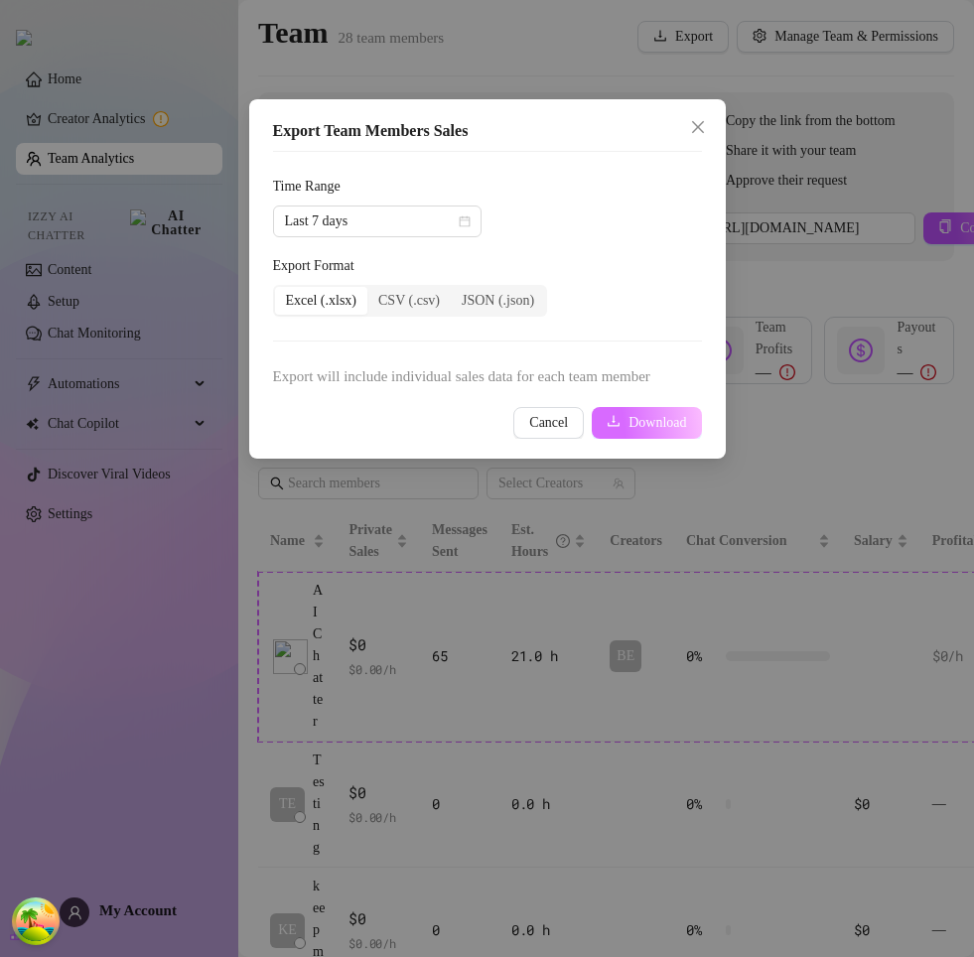
click at [644, 419] on span "Download" at bounding box center [658, 423] width 58 height 16
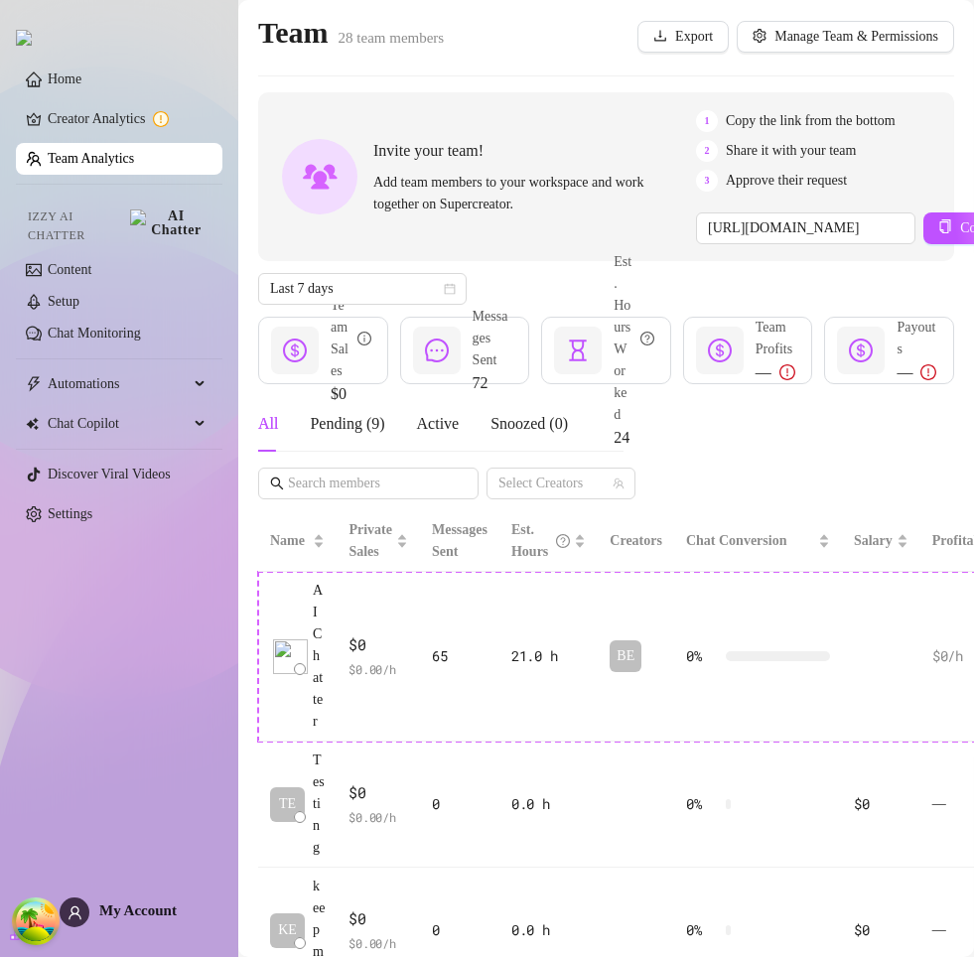
click at [715, 36] on div "Export Manage Team & Permissions" at bounding box center [796, 37] width 317 height 32
click at [675, 29] on span "Export" at bounding box center [694, 37] width 38 height 16
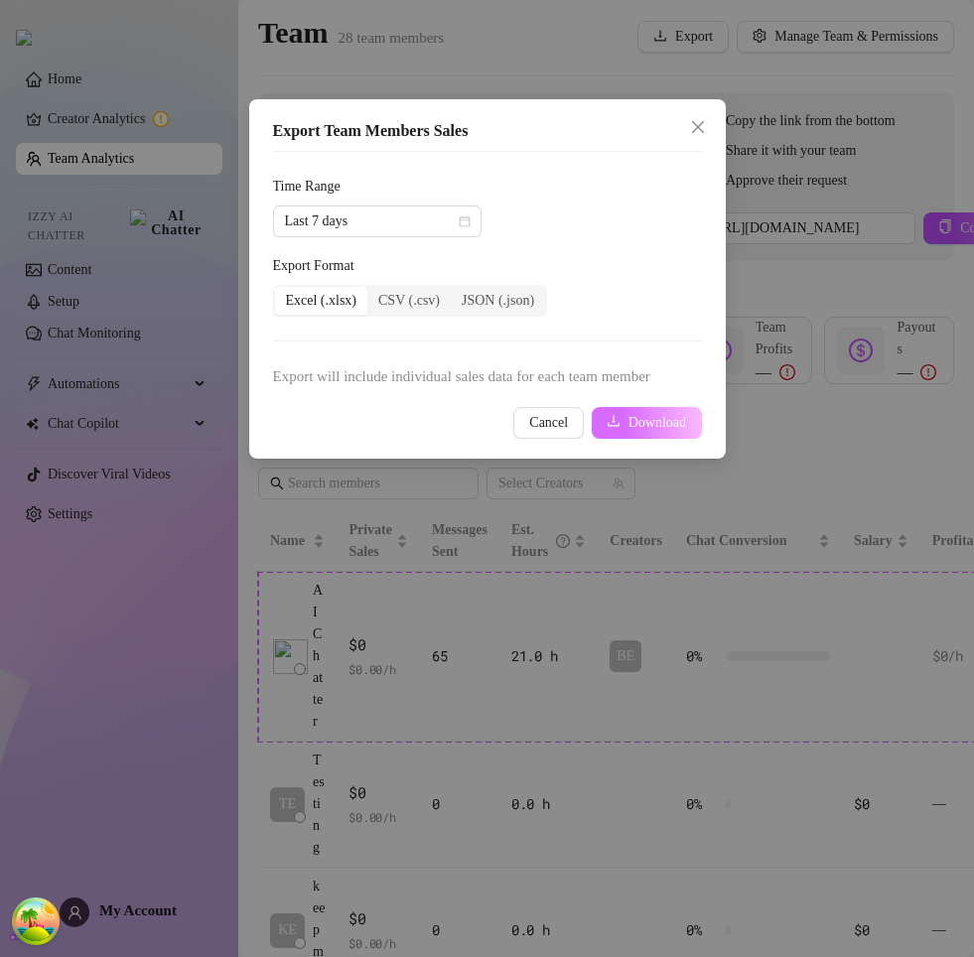
click at [651, 416] on span "Download" at bounding box center [658, 423] width 58 height 16
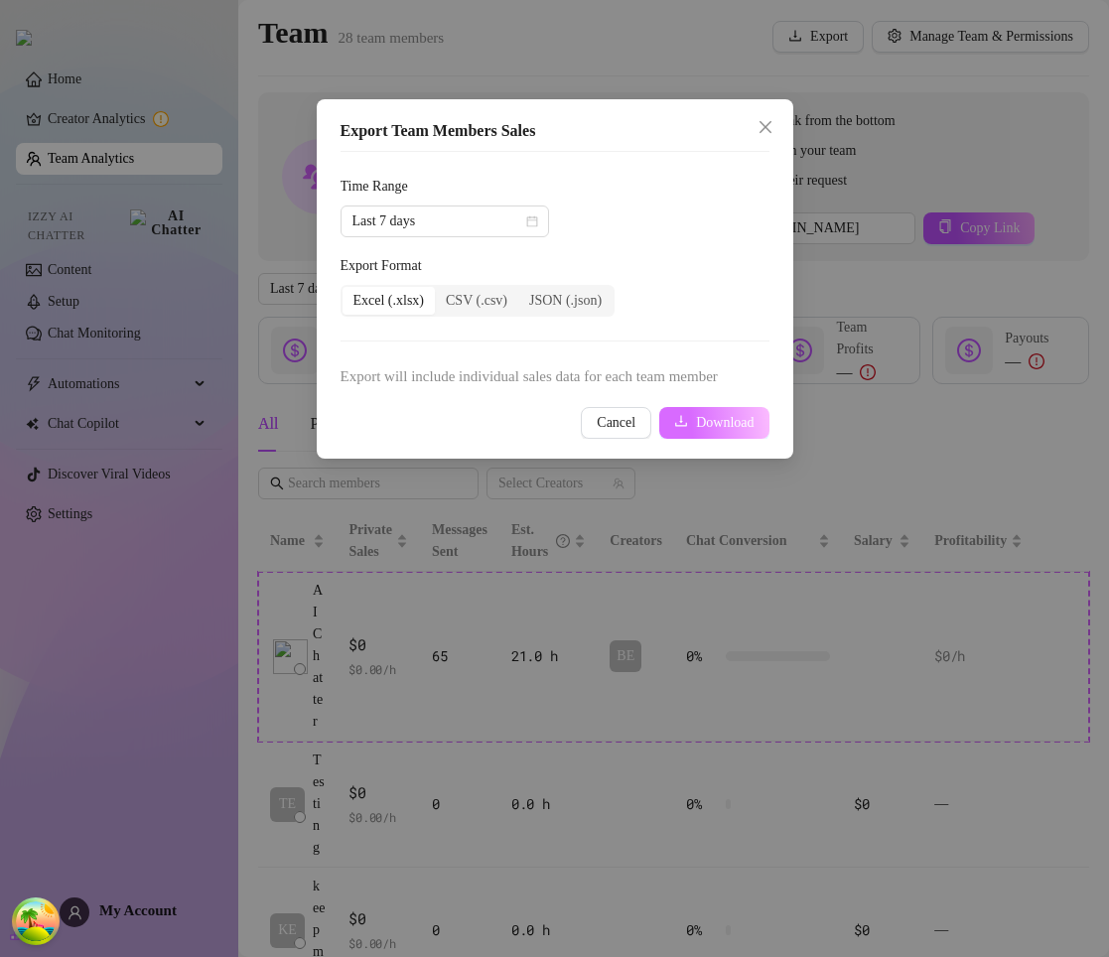
click at [709, 425] on span "Download" at bounding box center [725, 423] width 58 height 16
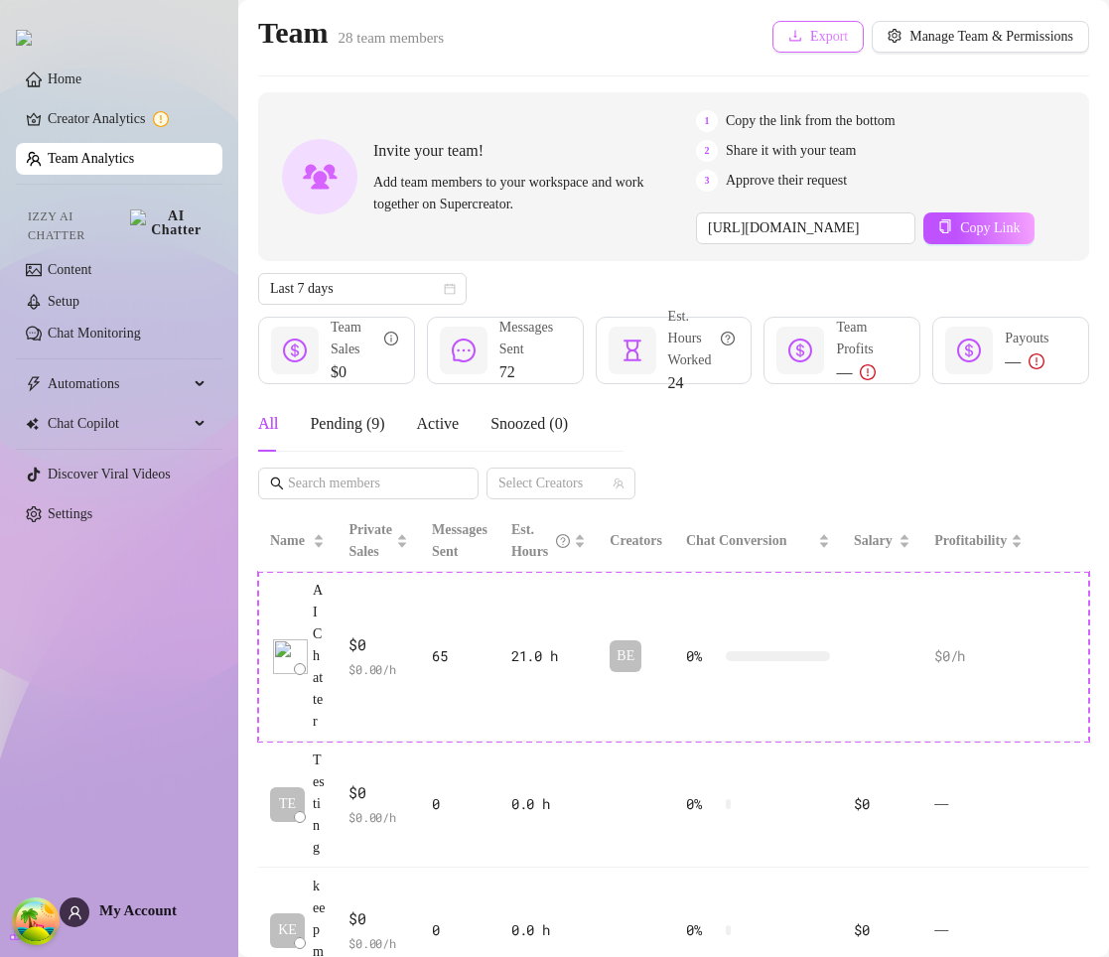
click at [787, 43] on button "Export" at bounding box center [818, 37] width 91 height 32
click at [815, 37] on span "Export" at bounding box center [829, 37] width 38 height 16
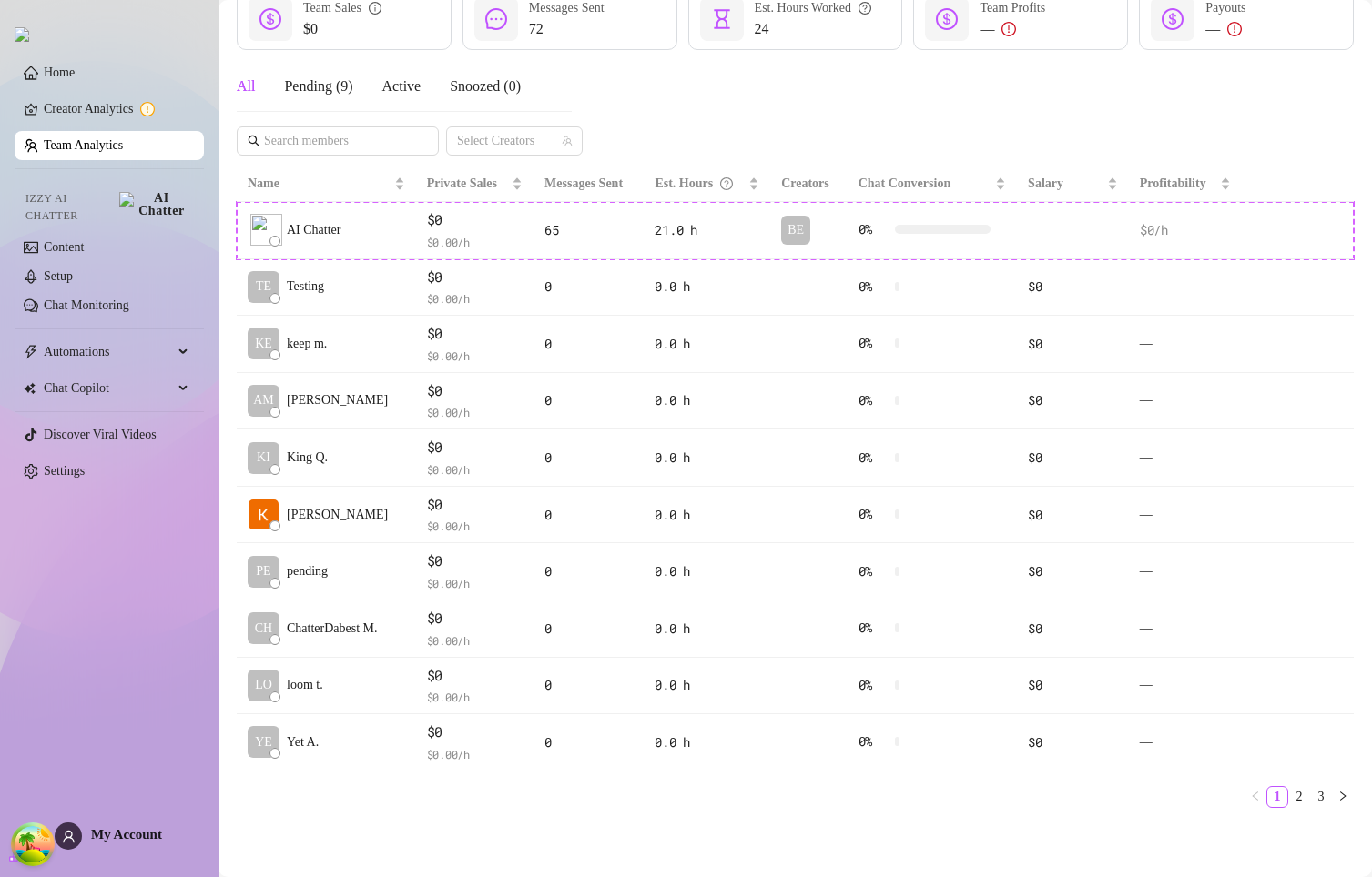
scroll to position [267, 0]
